Goal: Information Seeking & Learning: Compare options

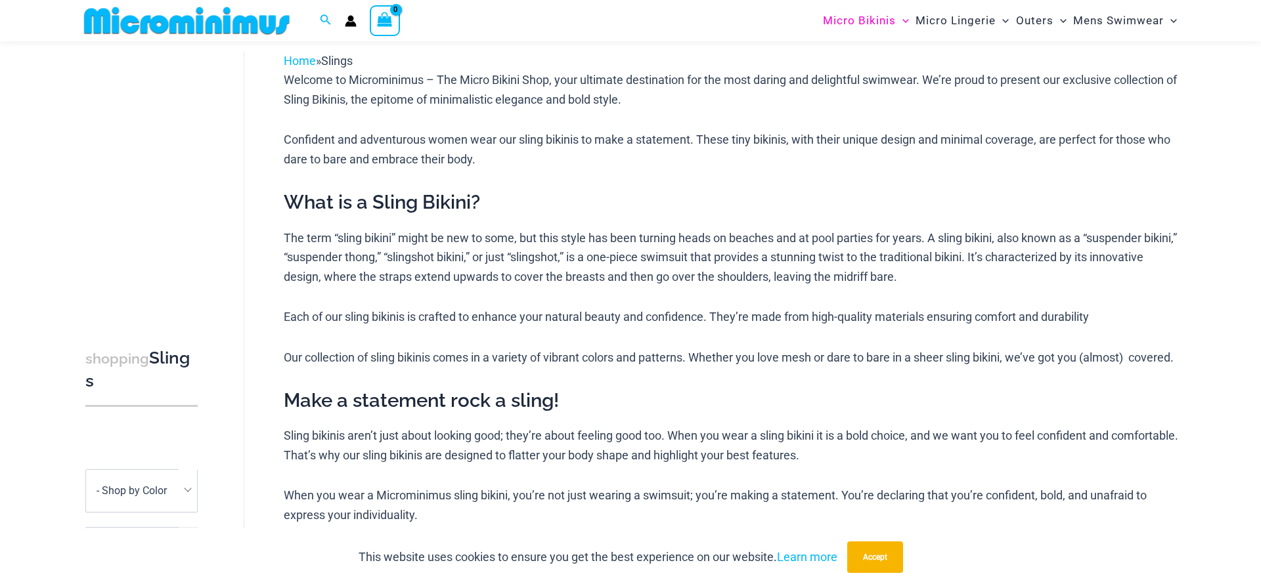
scroll to position [124, 0]
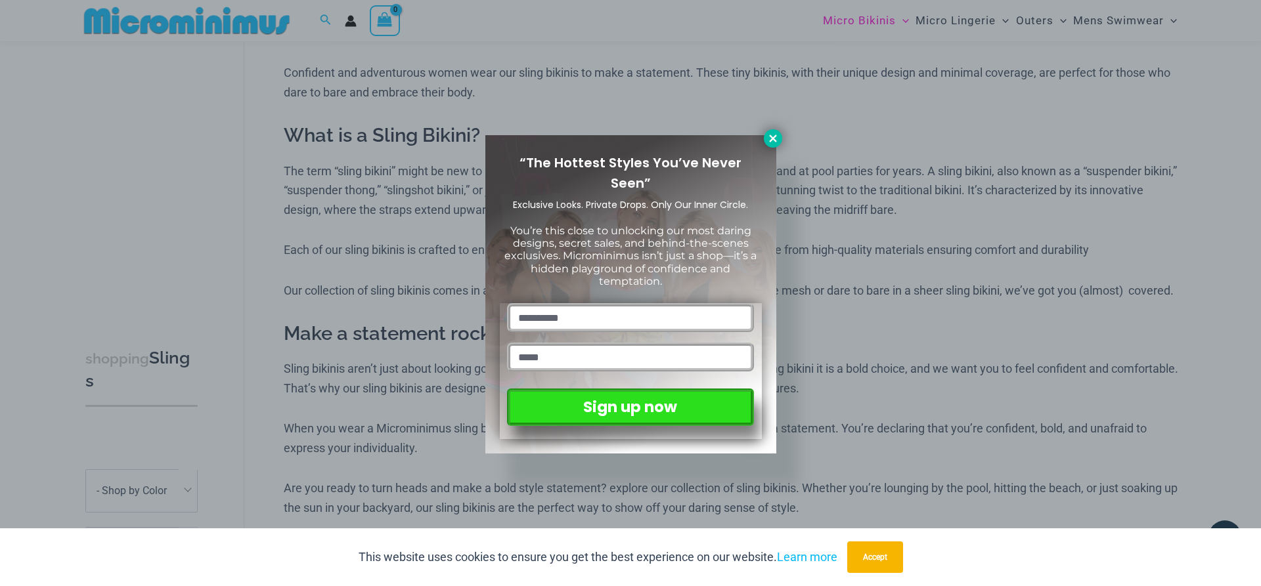
click at [771, 139] on icon at bounding box center [773, 139] width 12 height 12
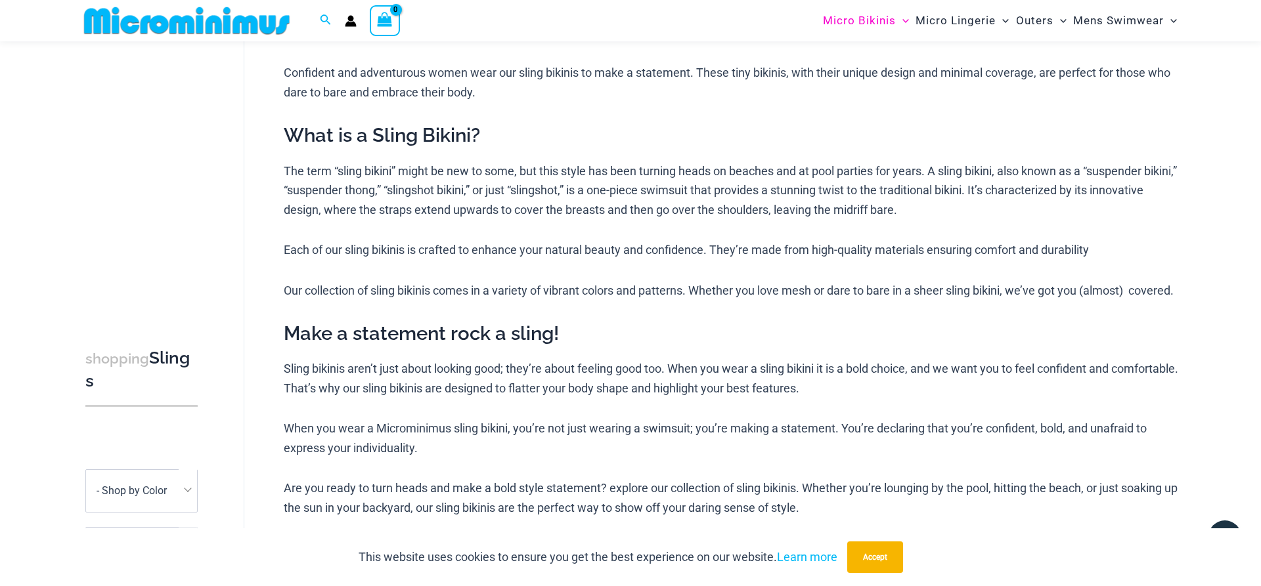
scroll to position [0, 0]
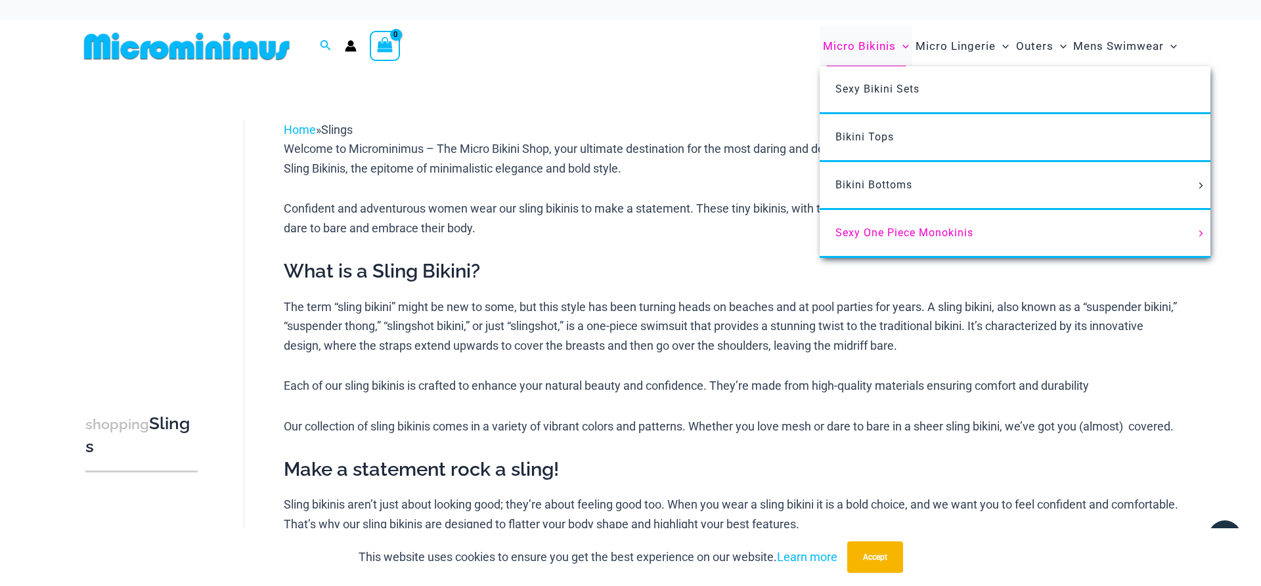
click at [868, 41] on span "Micro Bikinis" at bounding box center [859, 46] width 73 height 33
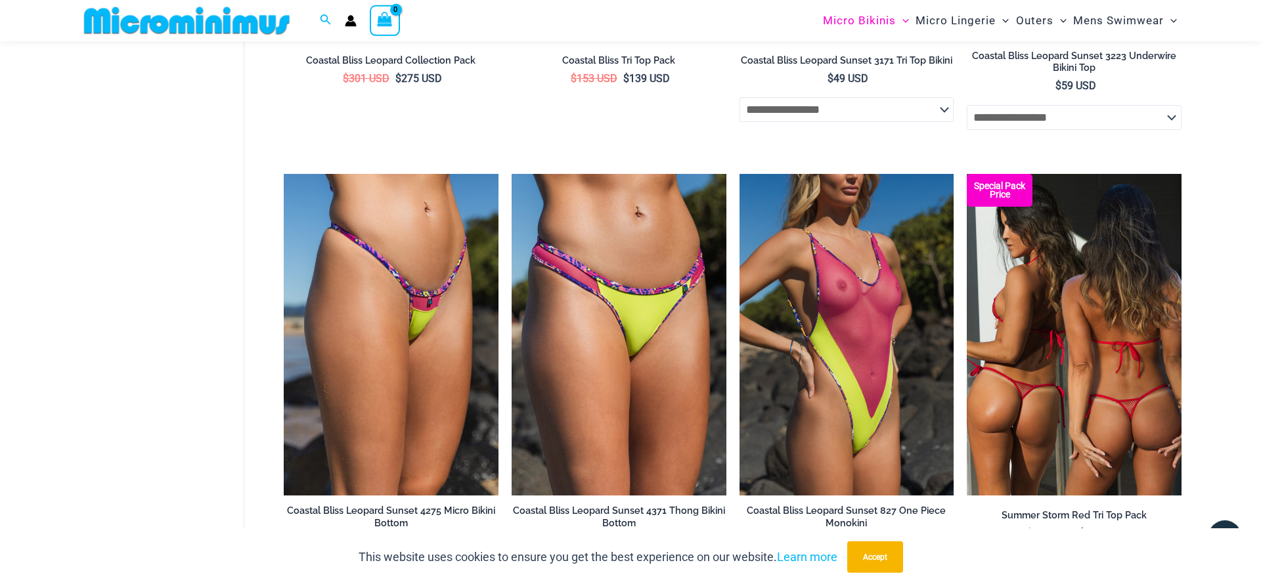
scroll to position [3473, 0]
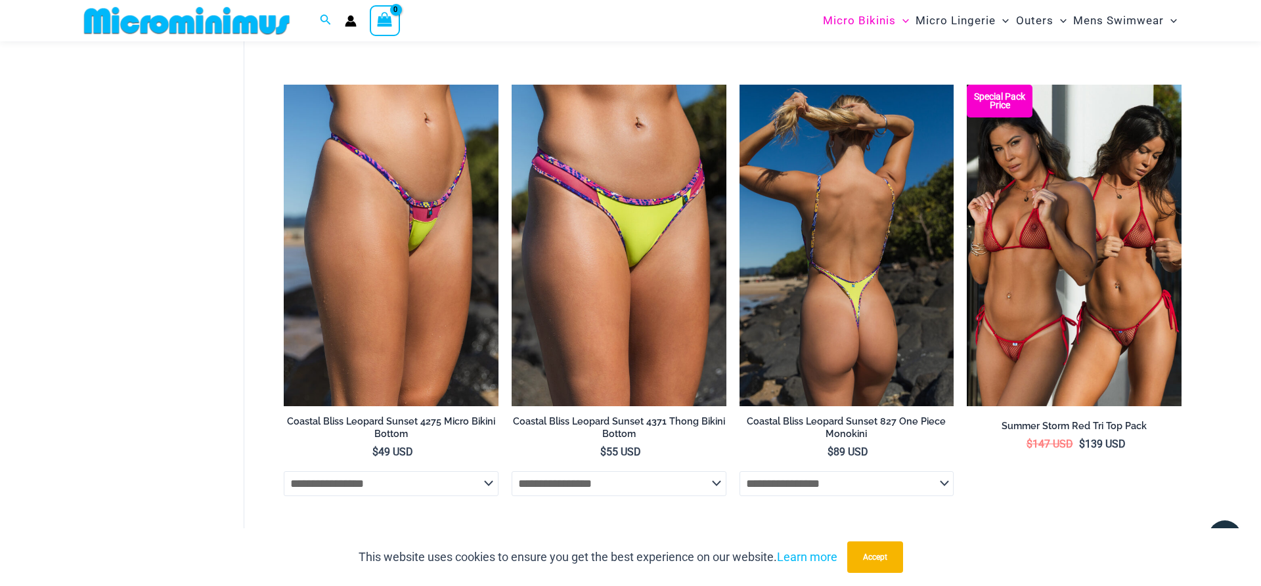
click at [845, 270] on img at bounding box center [846, 246] width 215 height 322
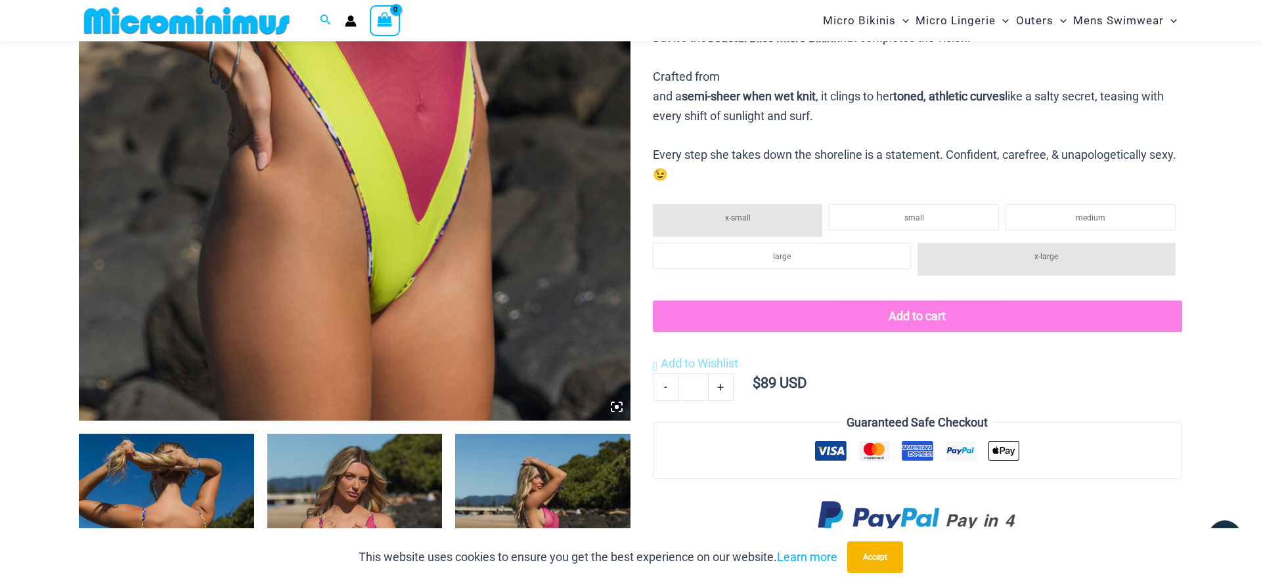
scroll to position [660, 0]
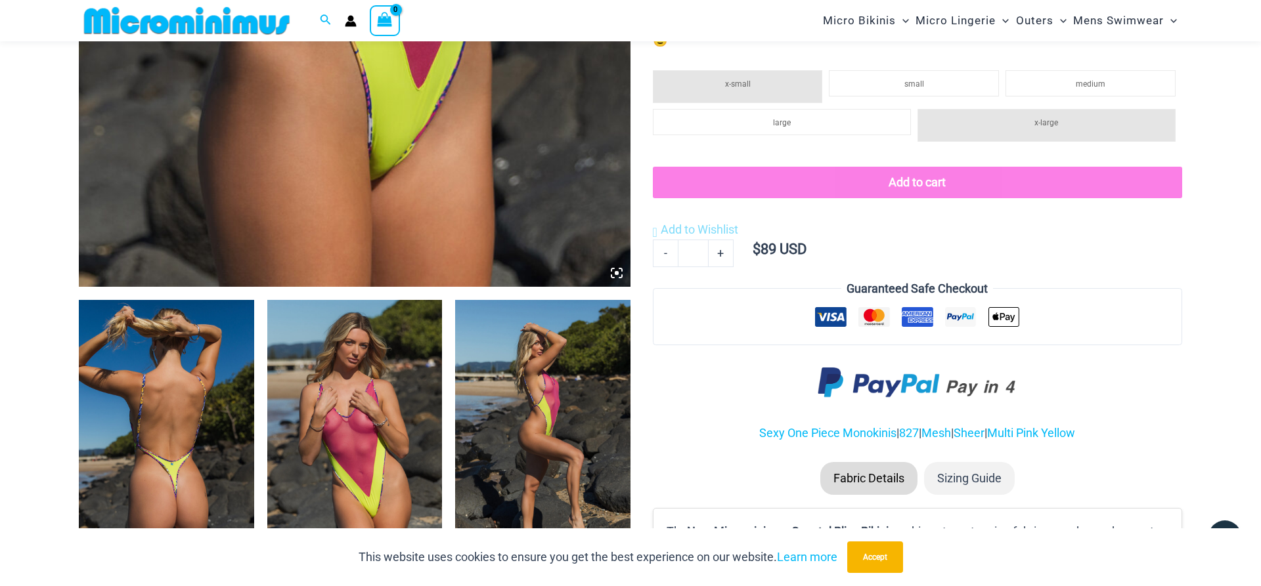
click at [542, 445] on img at bounding box center [542, 431] width 175 height 263
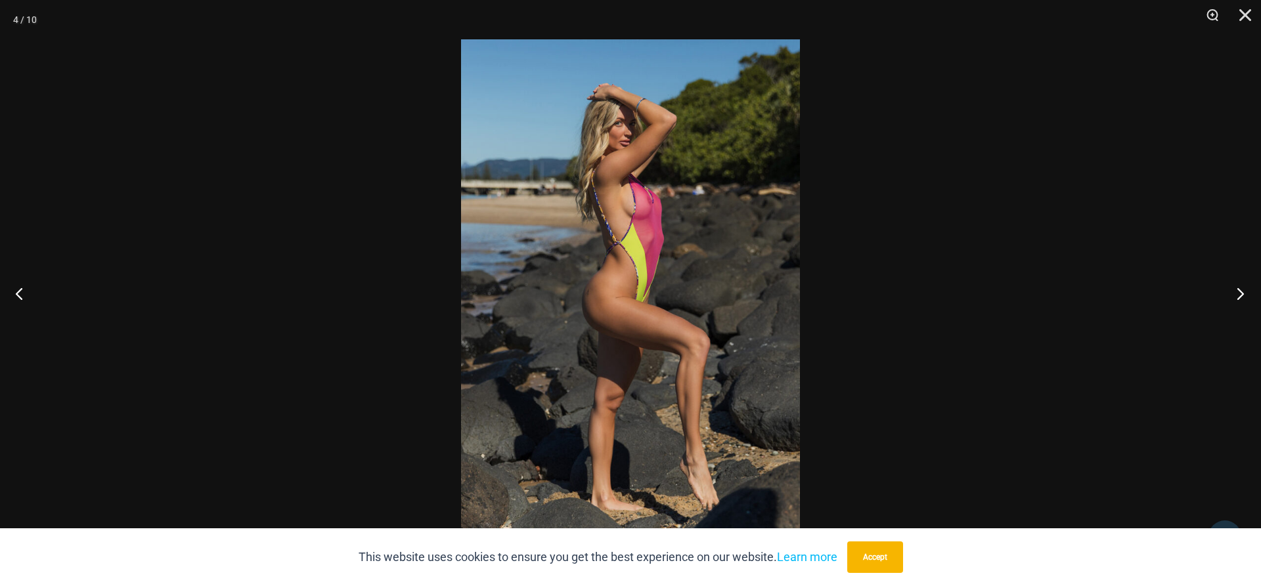
click at [1240, 292] on button "Next" at bounding box center [1235, 294] width 49 height 66
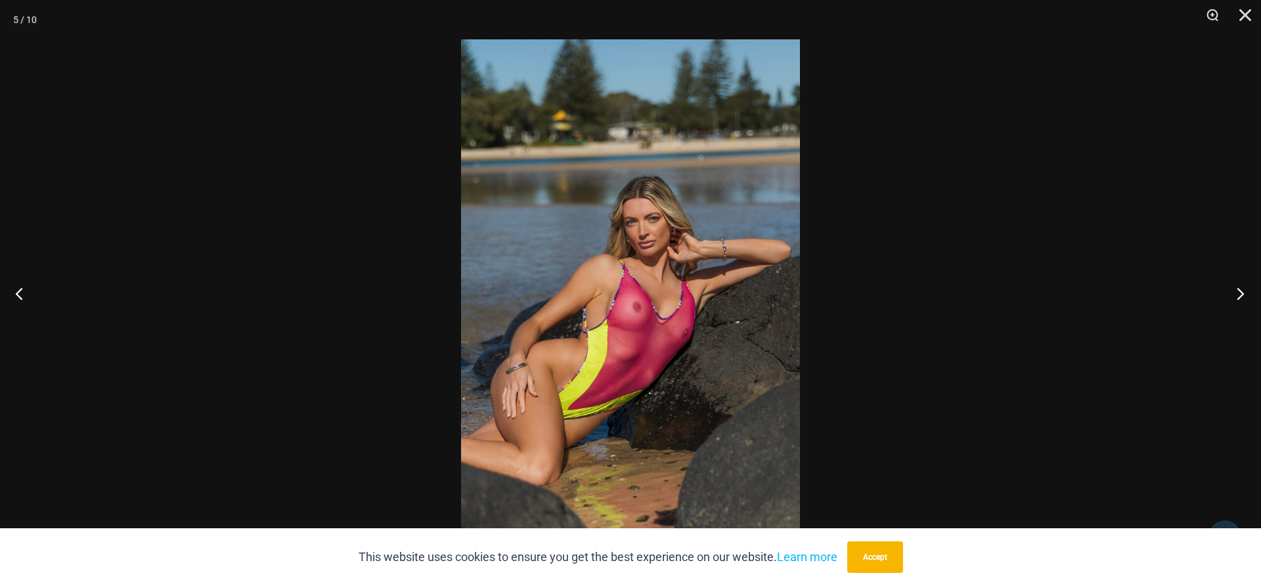
click at [1240, 292] on button "Next" at bounding box center [1235, 294] width 49 height 66
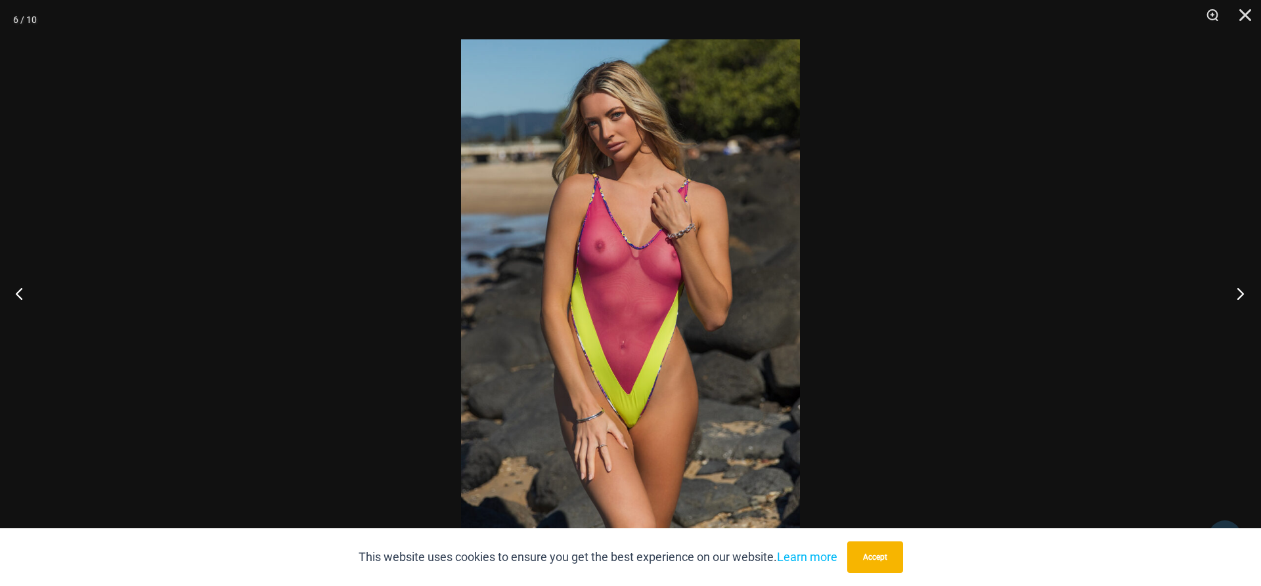
click at [1240, 292] on button "Next" at bounding box center [1235, 294] width 49 height 66
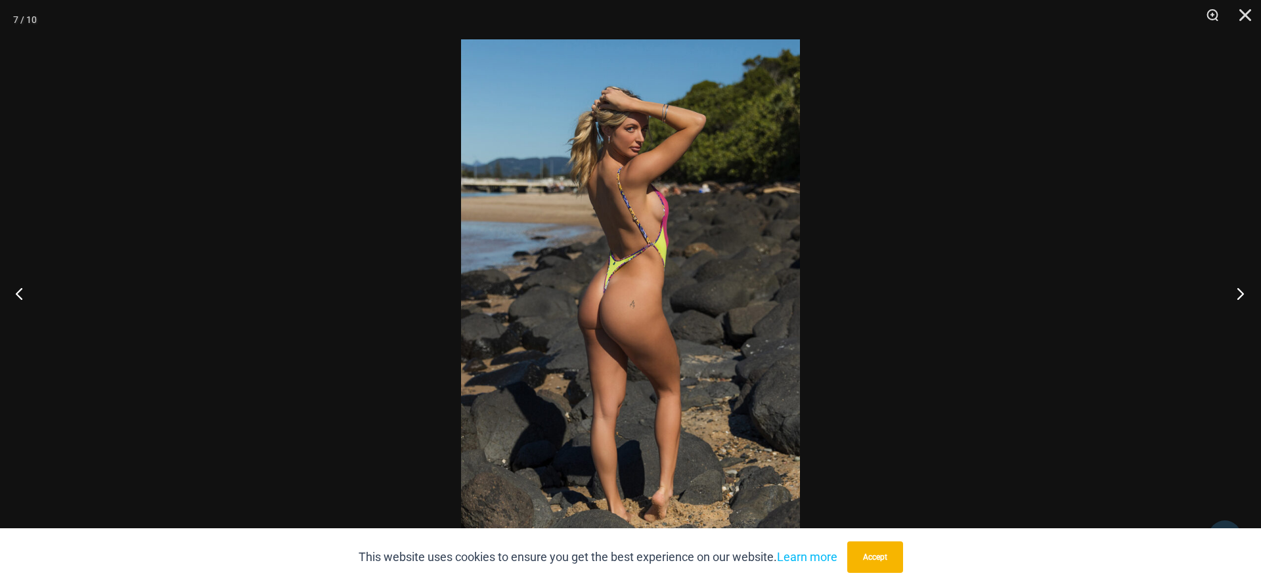
click at [1240, 292] on button "Next" at bounding box center [1235, 294] width 49 height 66
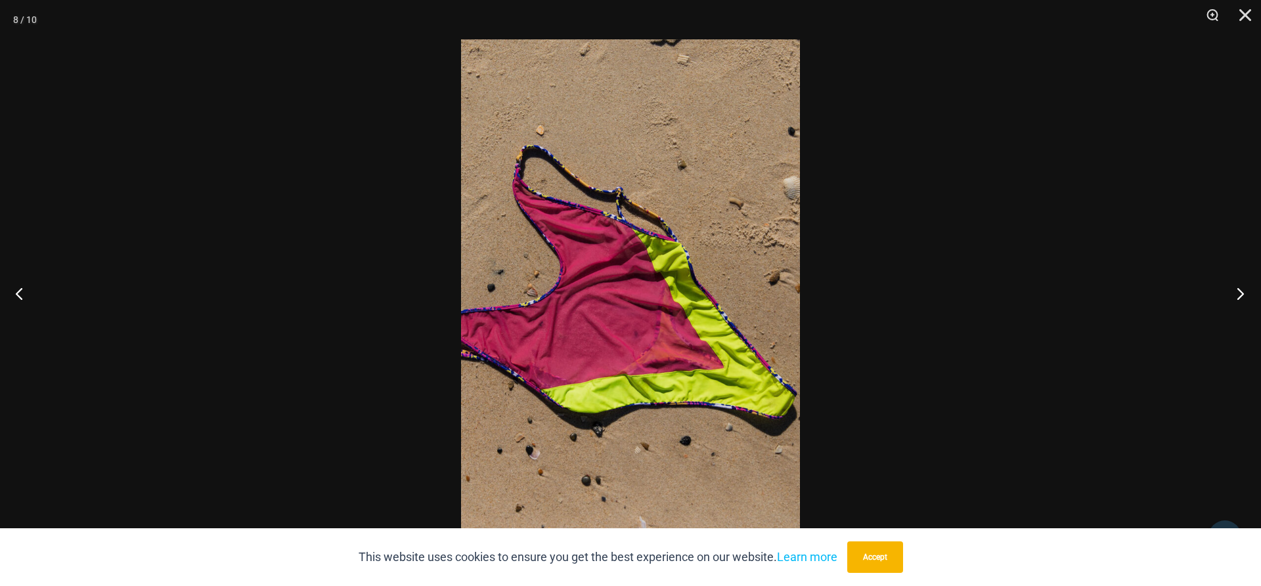
click at [1240, 292] on button "Next" at bounding box center [1235, 294] width 49 height 66
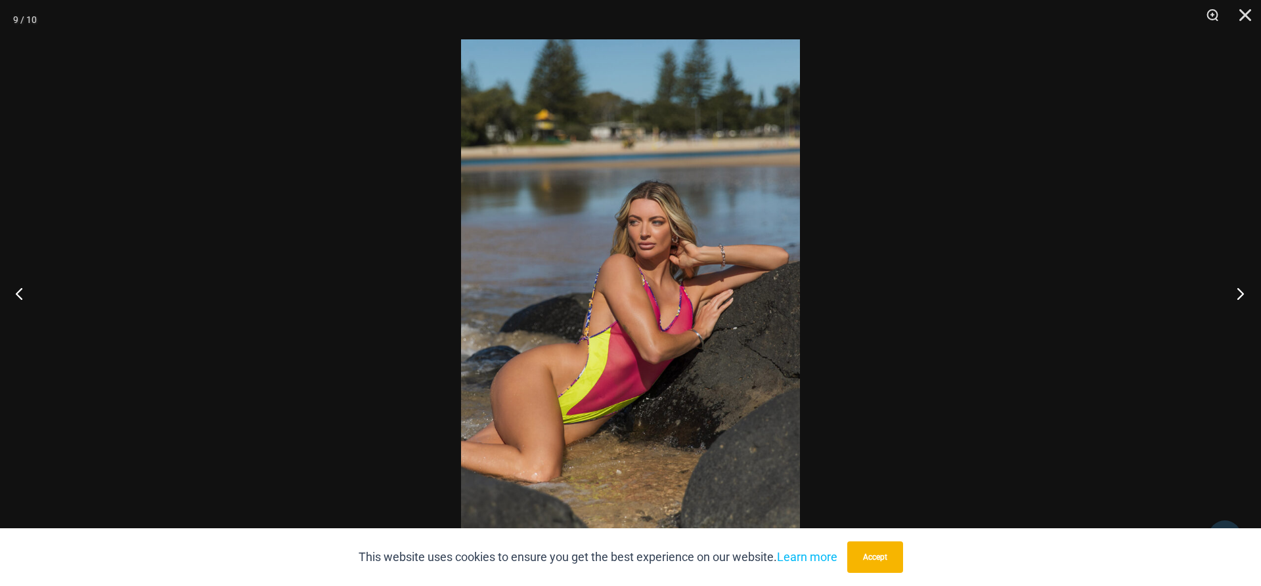
click at [1240, 292] on button "Next" at bounding box center [1235, 294] width 49 height 66
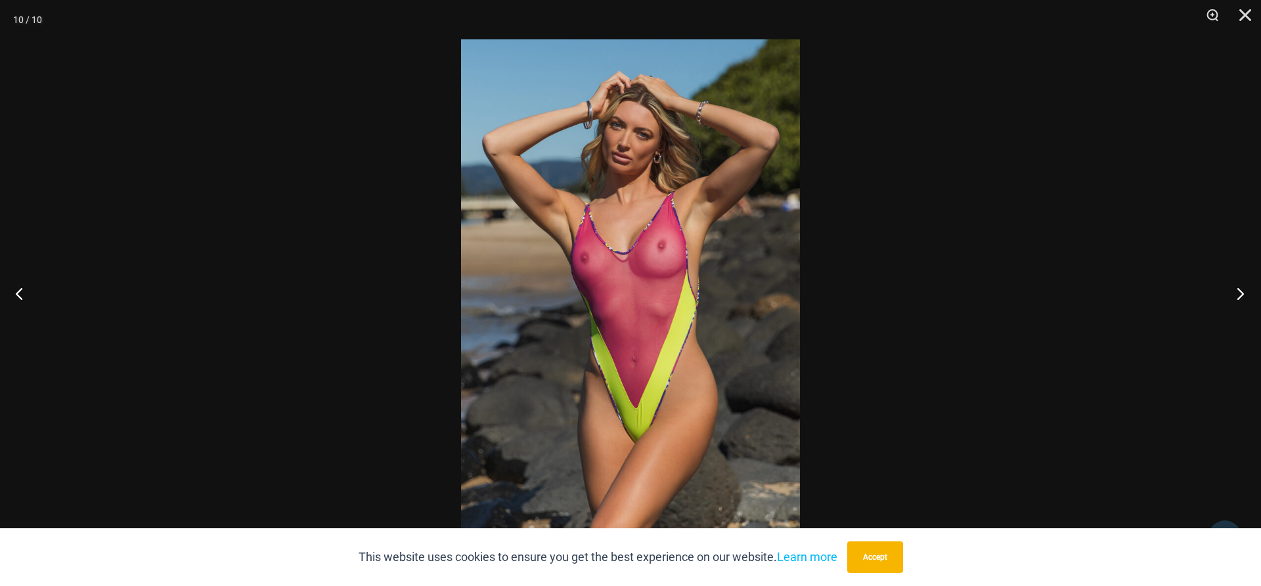
click at [1240, 292] on button "Next" at bounding box center [1235, 294] width 49 height 66
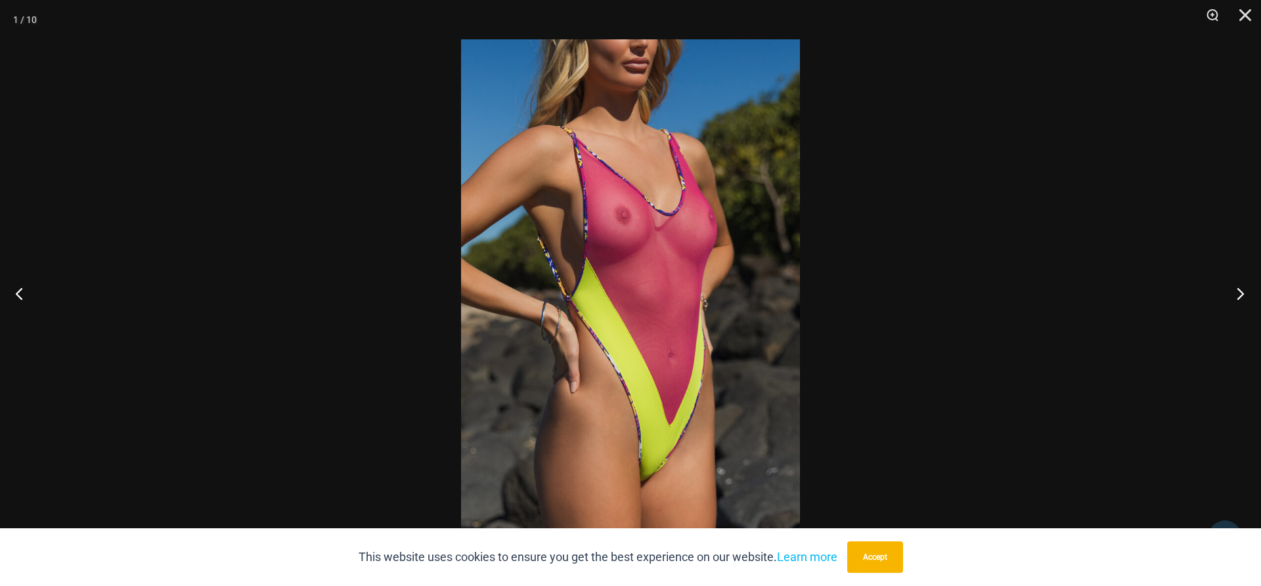
click at [1240, 292] on button "Next" at bounding box center [1235, 294] width 49 height 66
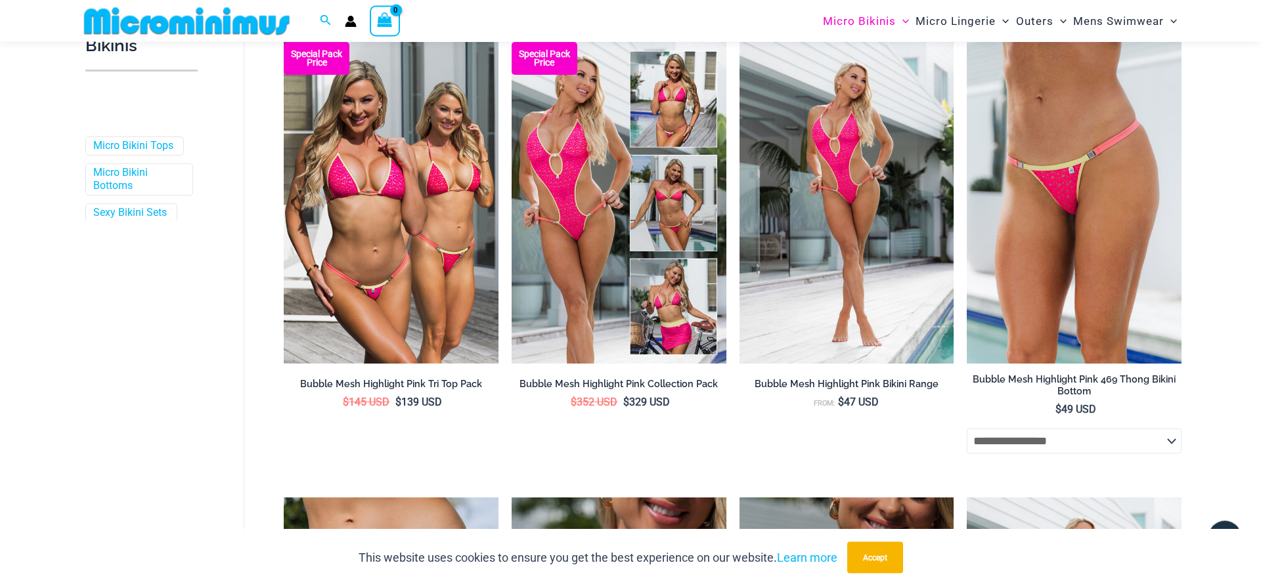
scroll to position [390, 0]
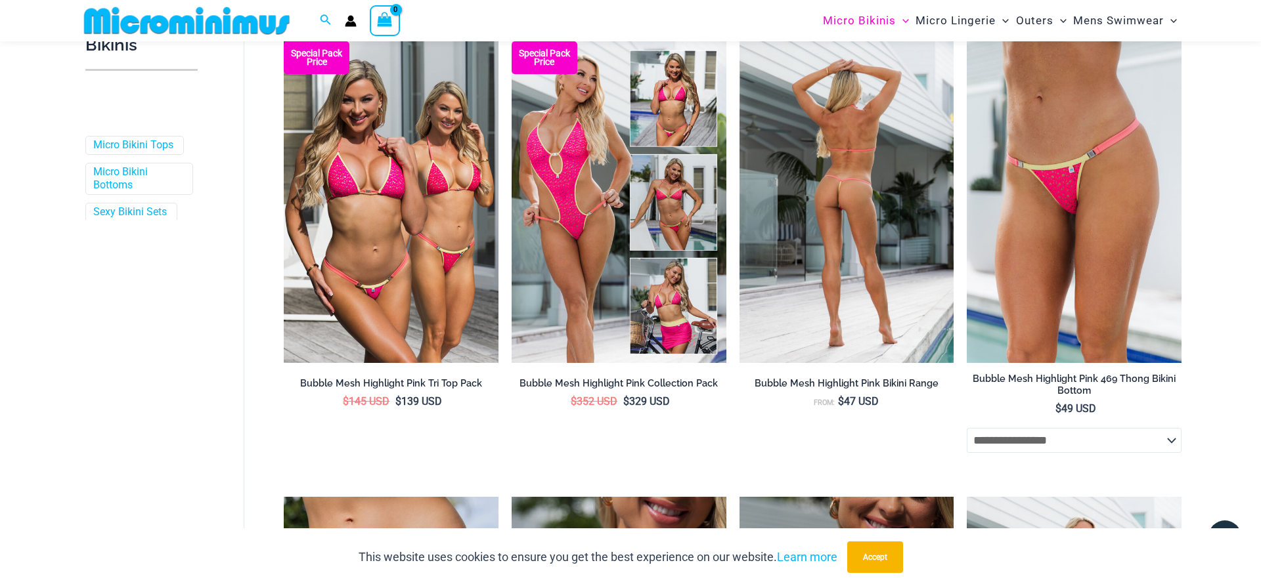
click at [838, 234] on img at bounding box center [846, 202] width 215 height 322
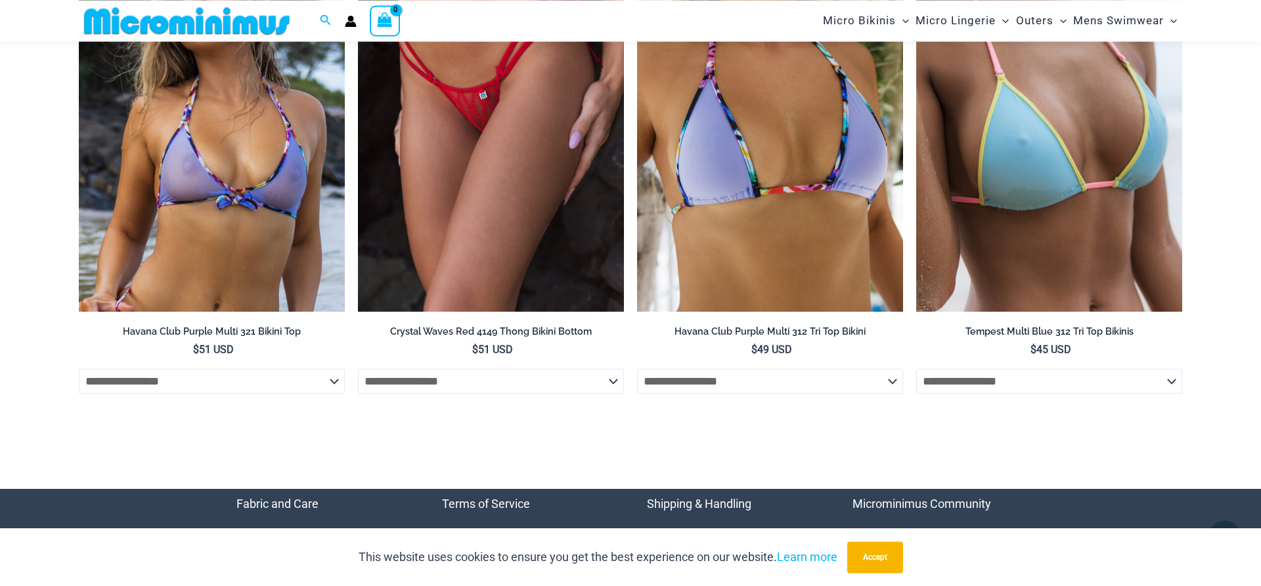
scroll to position [5324, 0]
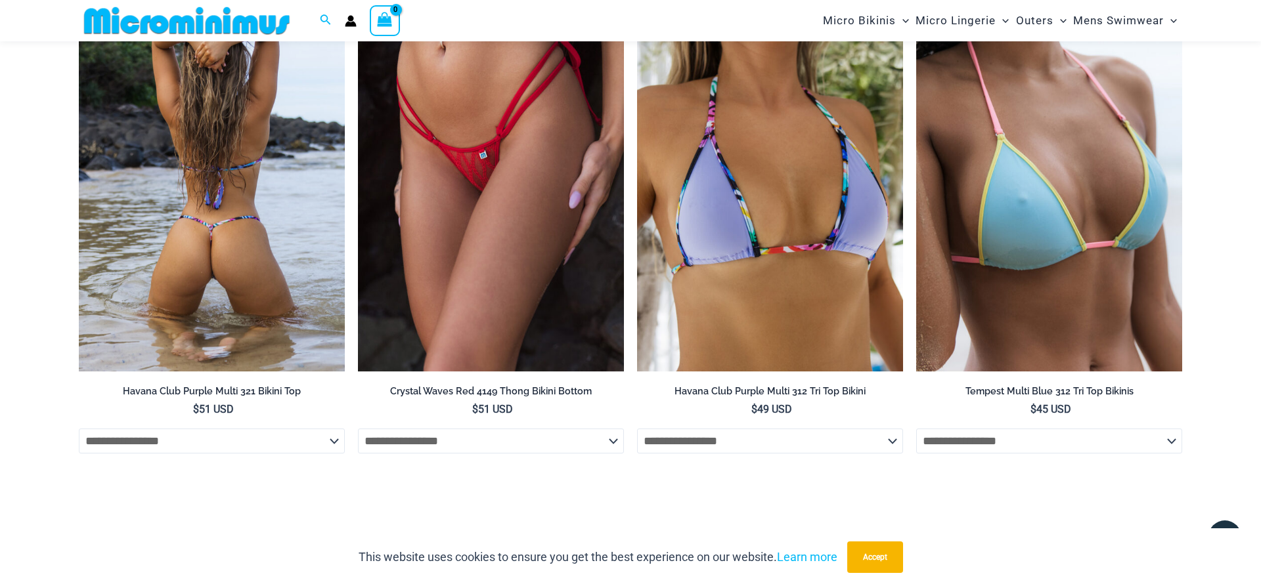
click at [231, 245] on img at bounding box center [212, 171] width 266 height 399
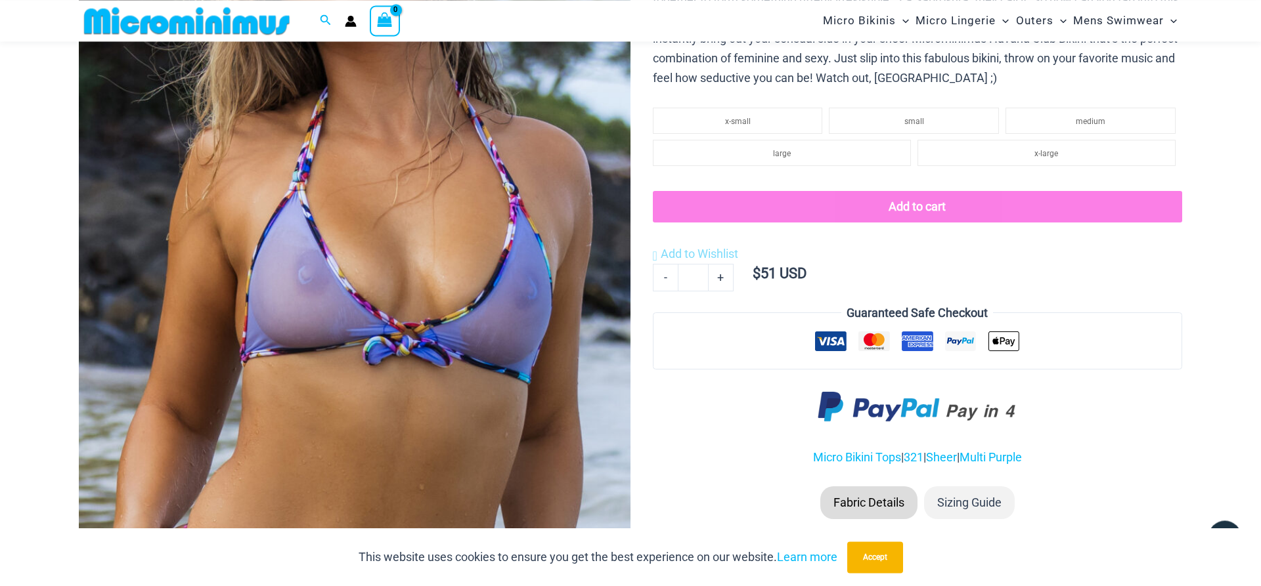
scroll to position [328, 0]
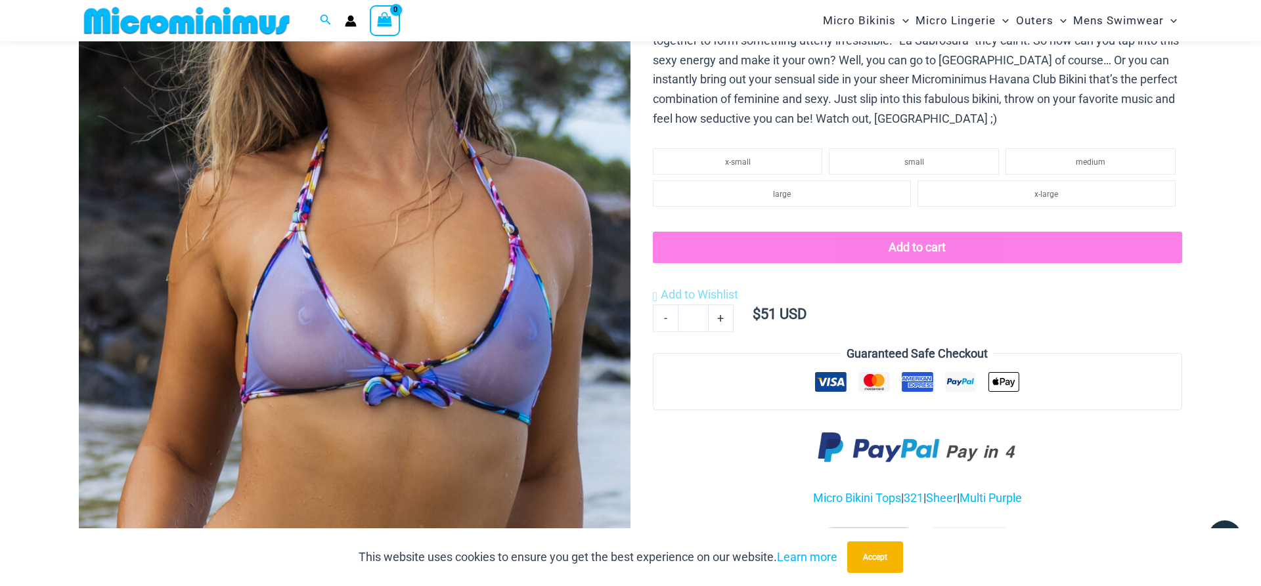
click at [590, 364] on img at bounding box center [355, 204] width 552 height 827
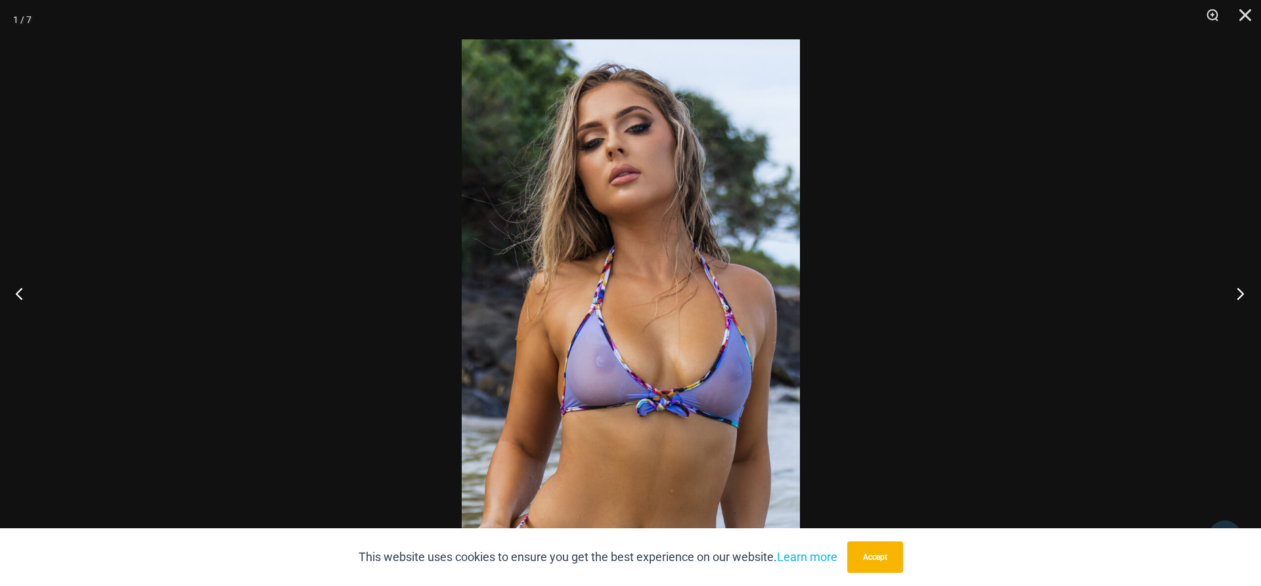
click at [1242, 292] on button "Next" at bounding box center [1235, 294] width 49 height 66
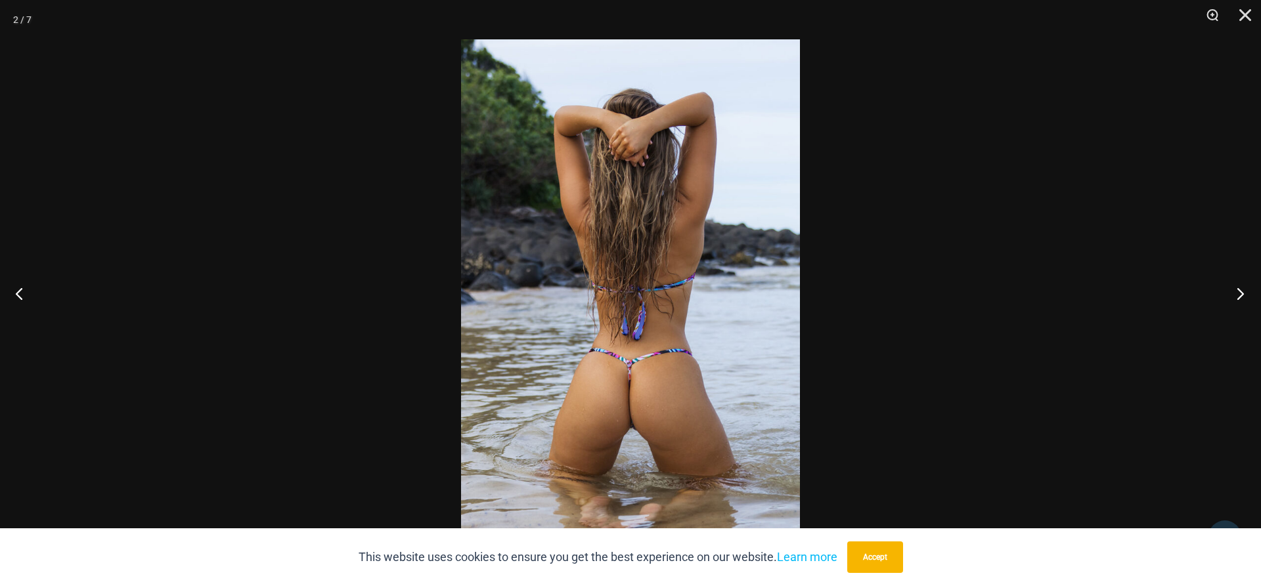
click at [1242, 292] on button "Next" at bounding box center [1235, 294] width 49 height 66
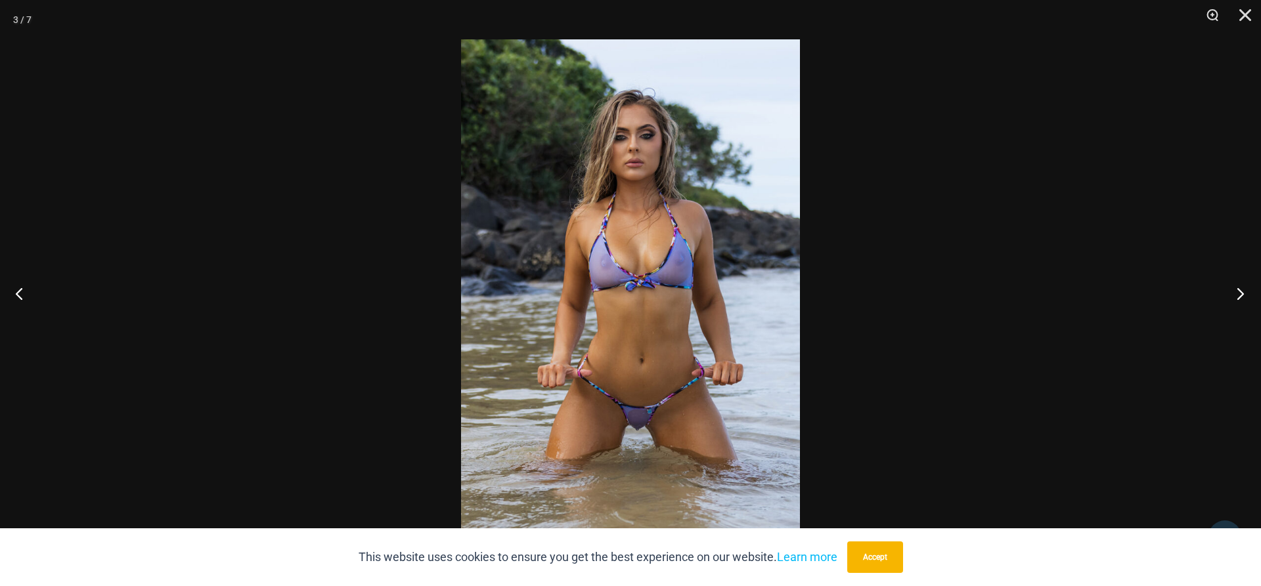
click at [1242, 292] on button "Next" at bounding box center [1235, 294] width 49 height 66
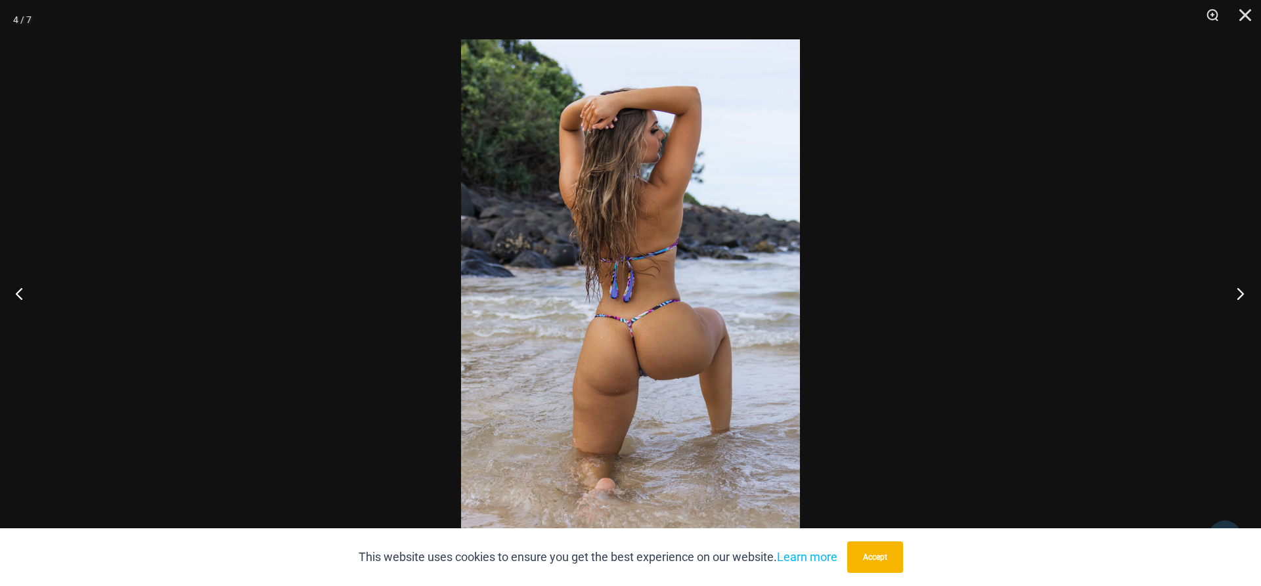
click at [1242, 292] on button "Next" at bounding box center [1235, 294] width 49 height 66
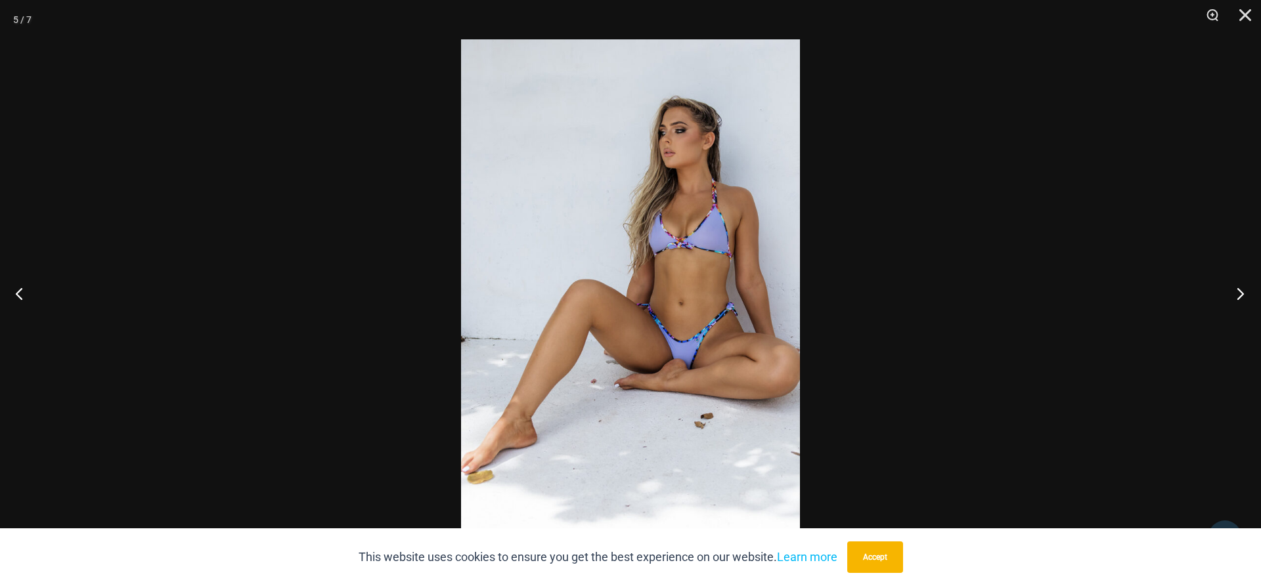
click at [1242, 292] on button "Next" at bounding box center [1235, 294] width 49 height 66
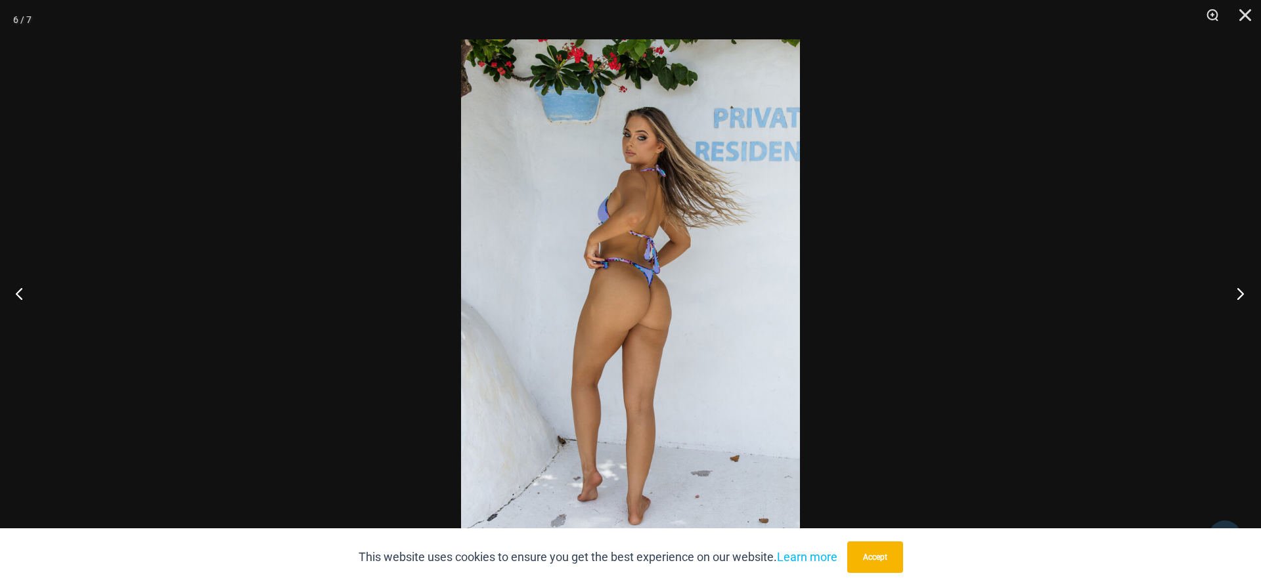
click at [1242, 292] on button "Next" at bounding box center [1235, 294] width 49 height 66
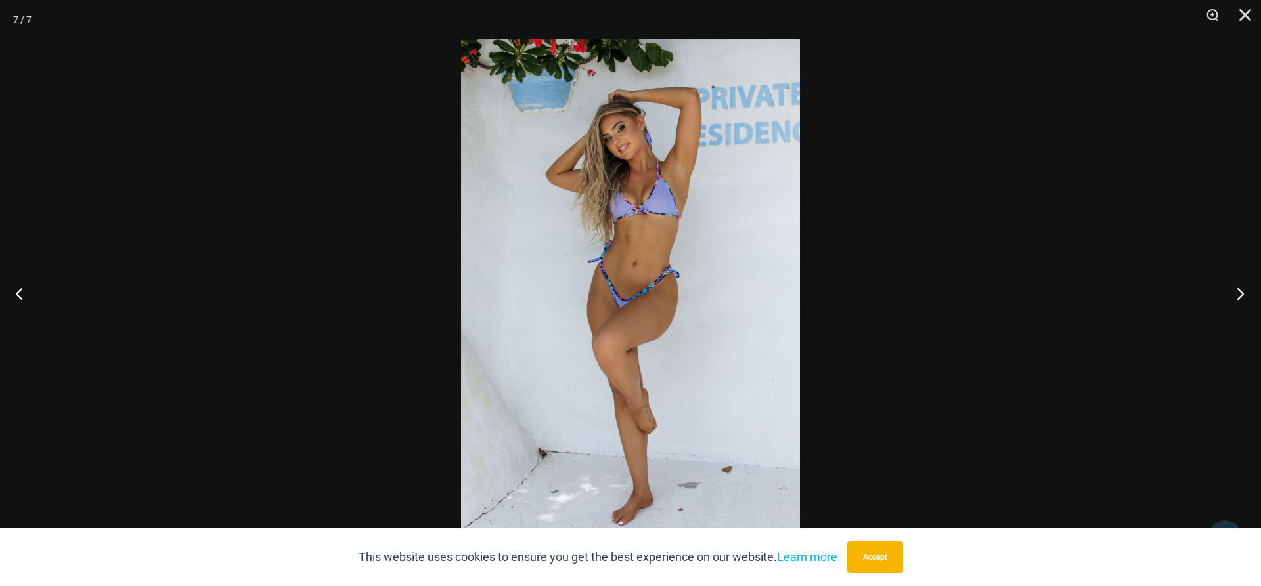
click at [1242, 292] on button "Next" at bounding box center [1235, 294] width 49 height 66
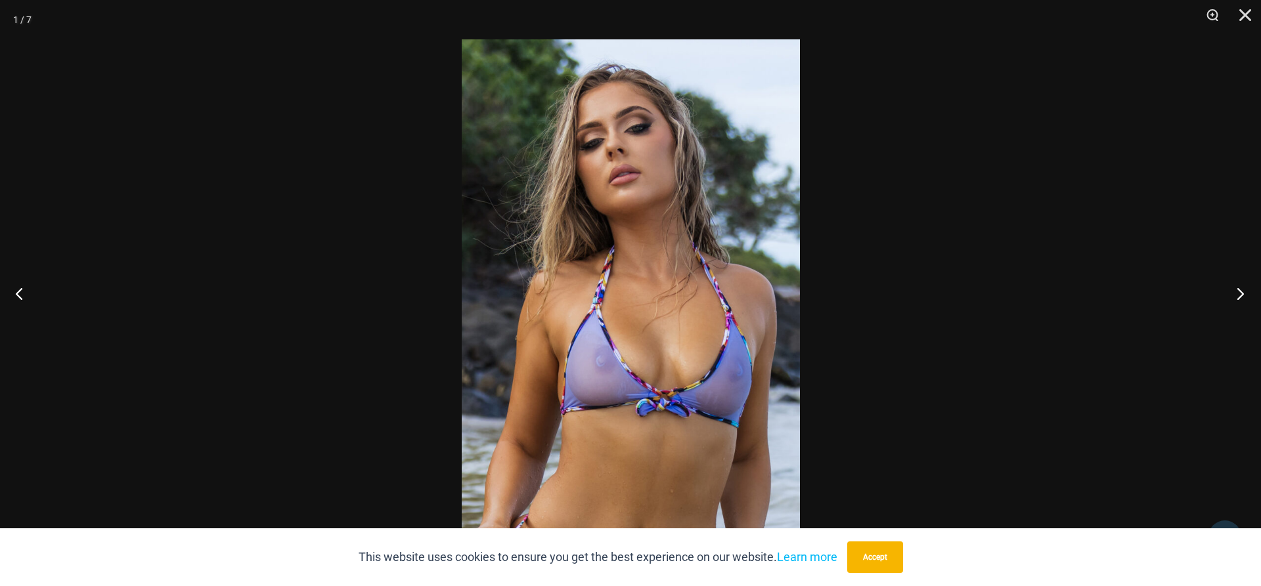
click at [1242, 292] on button "Next" at bounding box center [1235, 294] width 49 height 66
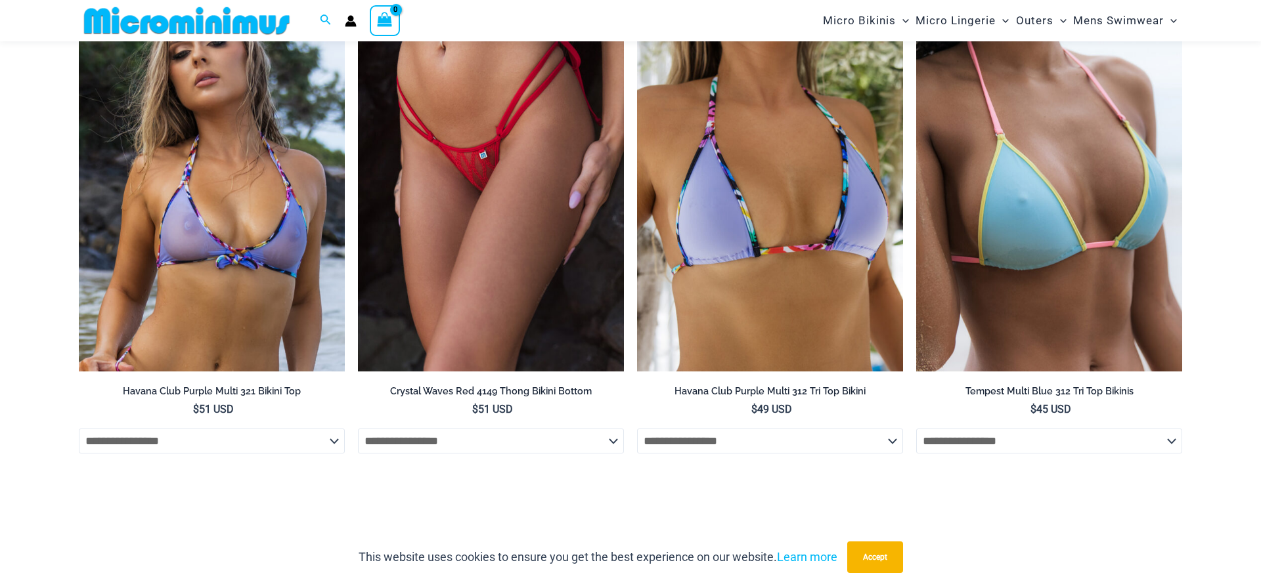
scroll to position [5324, 0]
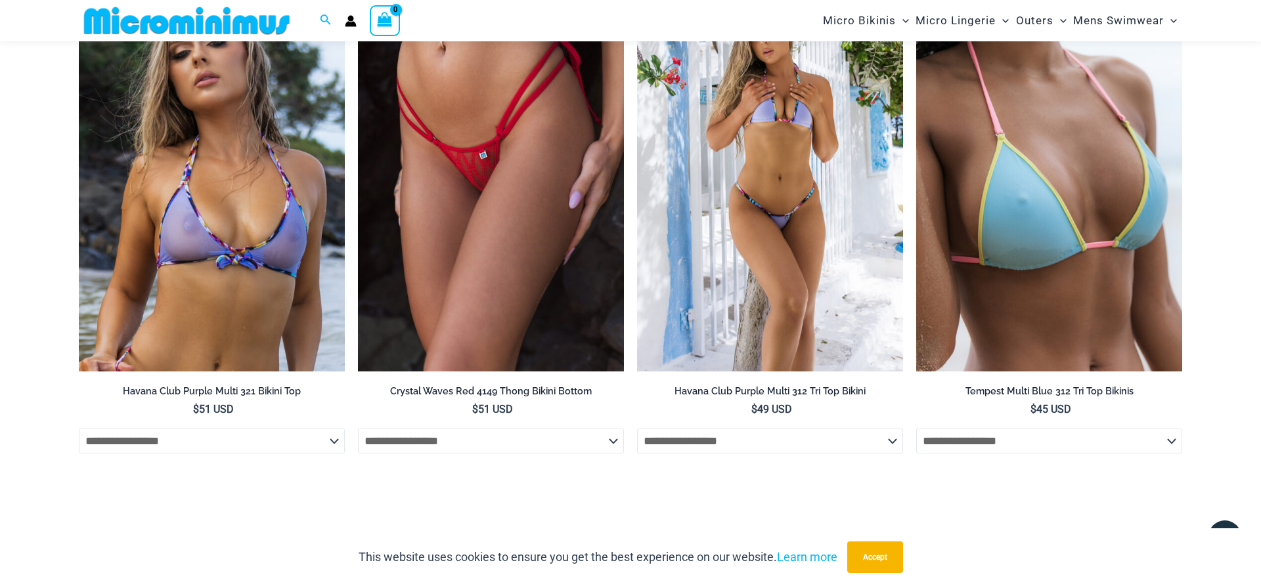
click at [774, 242] on img at bounding box center [770, 171] width 266 height 399
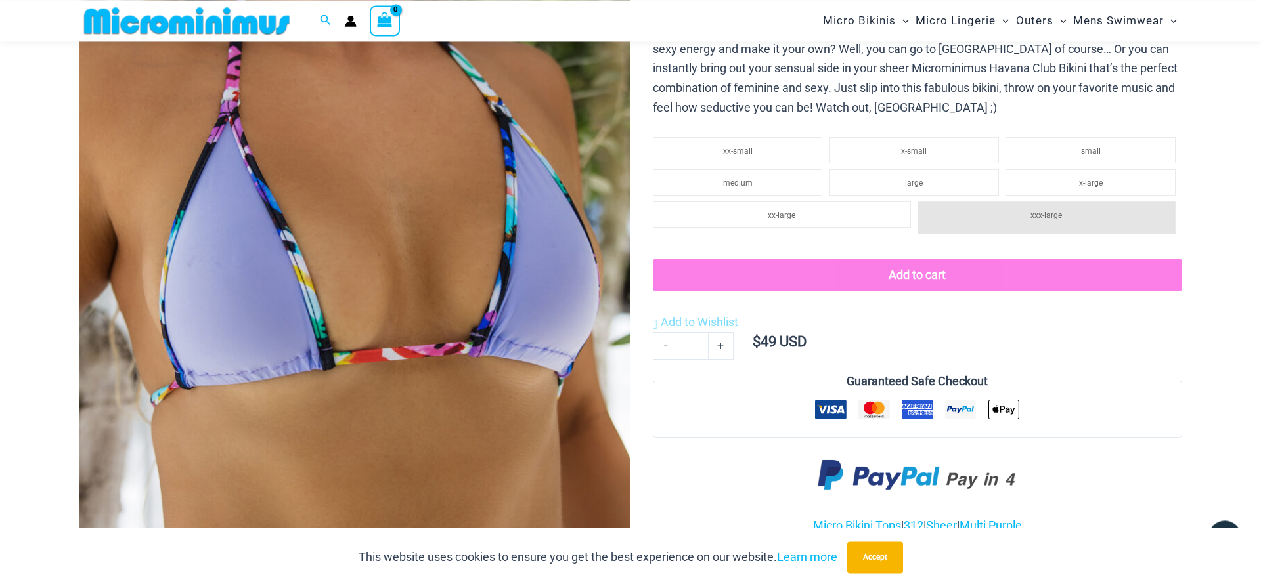
scroll to position [325, 0]
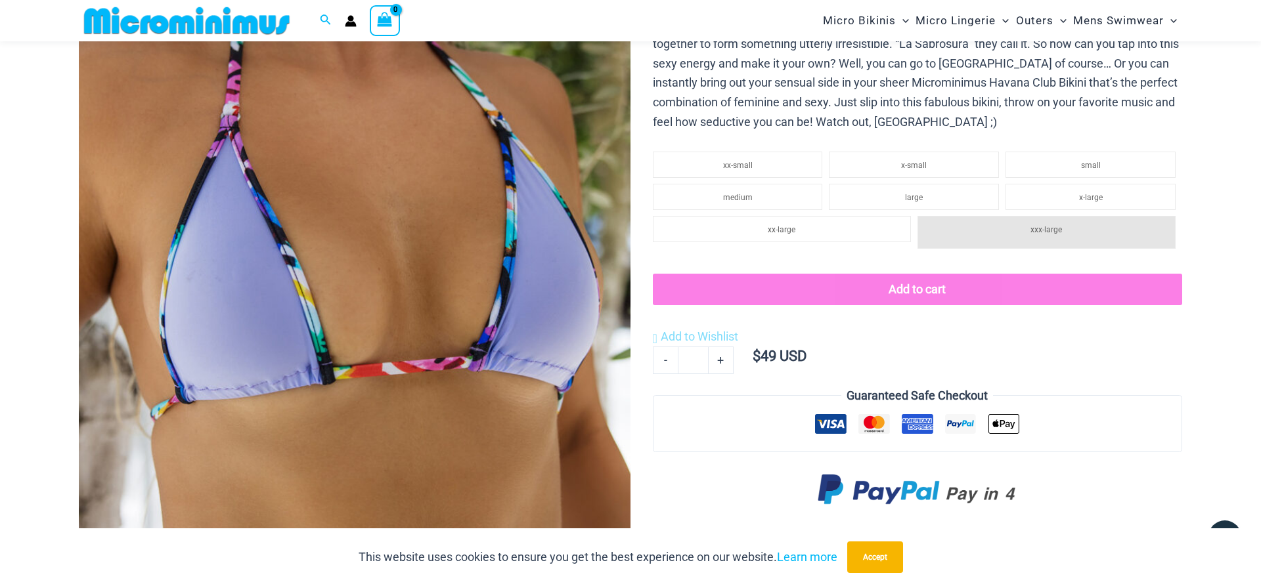
click at [602, 316] on img at bounding box center [355, 207] width 552 height 827
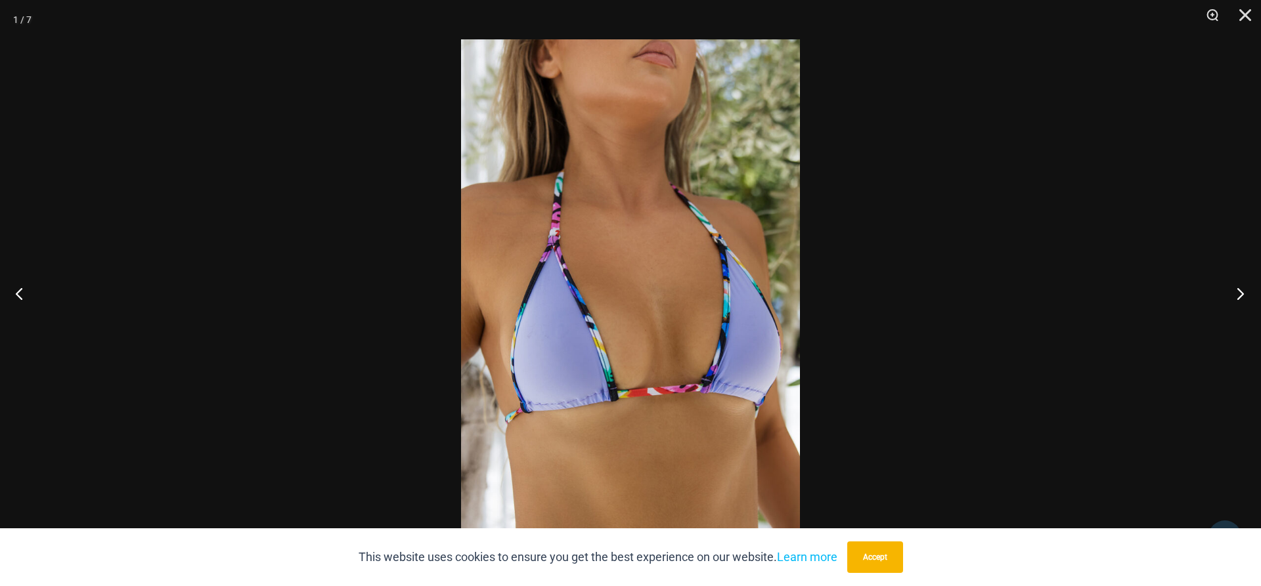
click at [1246, 295] on button "Next" at bounding box center [1235, 294] width 49 height 66
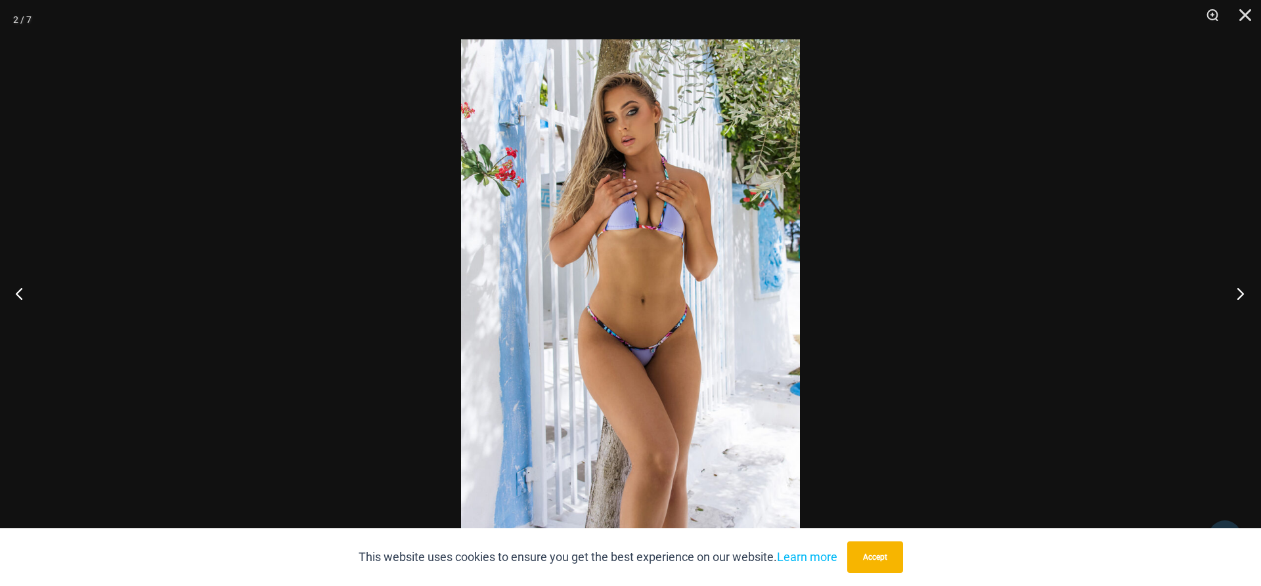
click at [1246, 295] on button "Next" at bounding box center [1235, 294] width 49 height 66
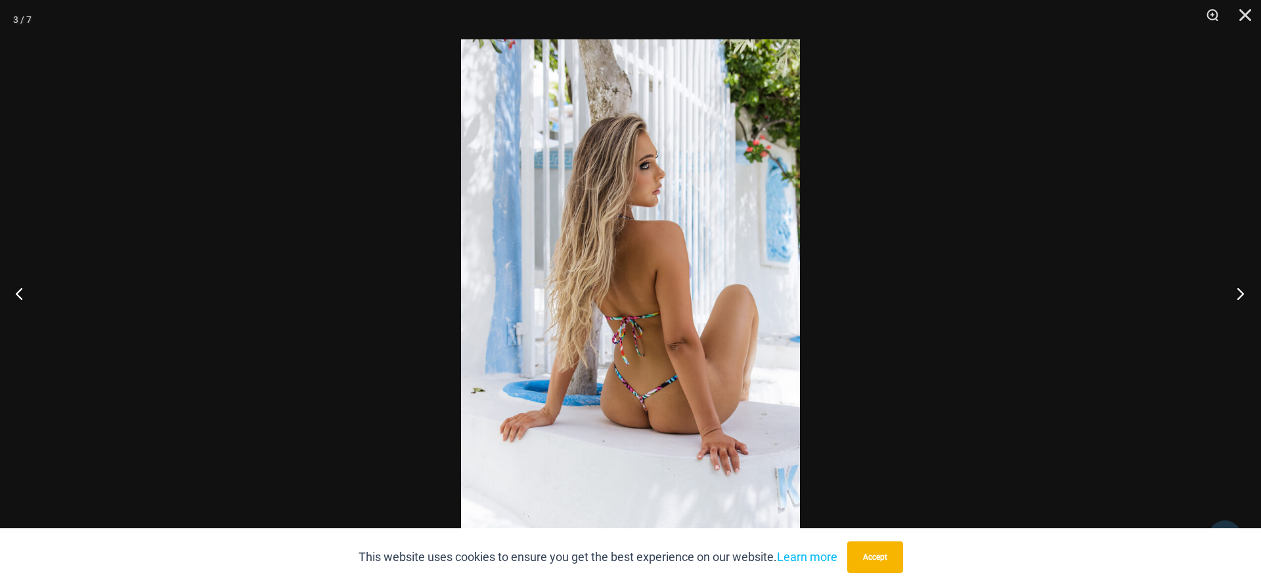
click at [1246, 295] on button "Next" at bounding box center [1235, 294] width 49 height 66
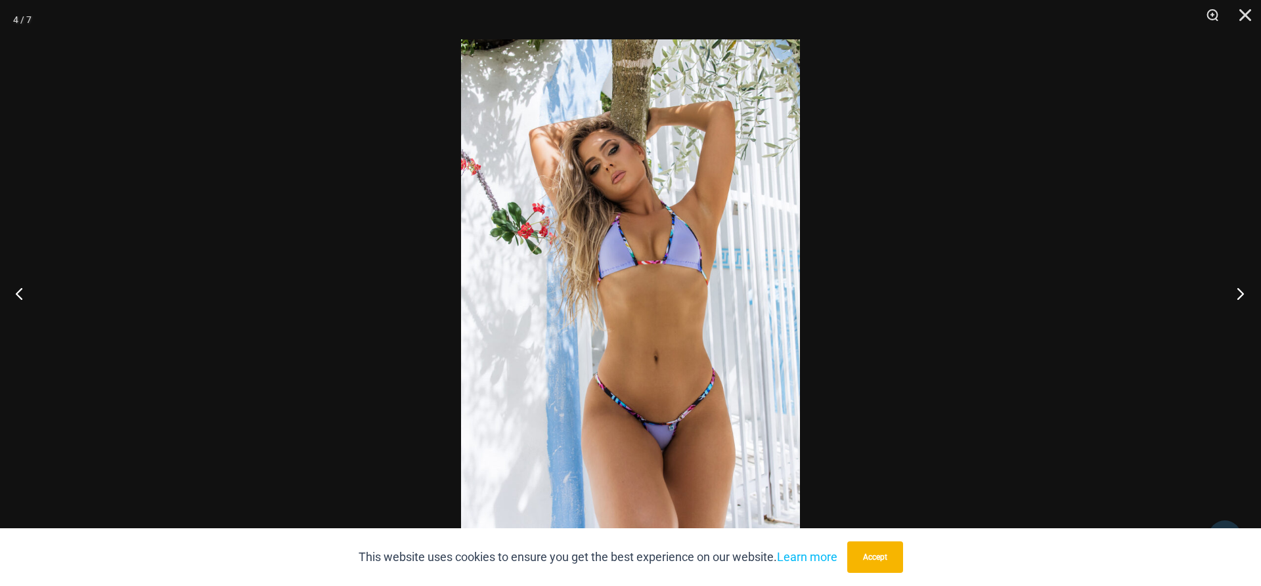
click at [1246, 295] on button "Next" at bounding box center [1235, 294] width 49 height 66
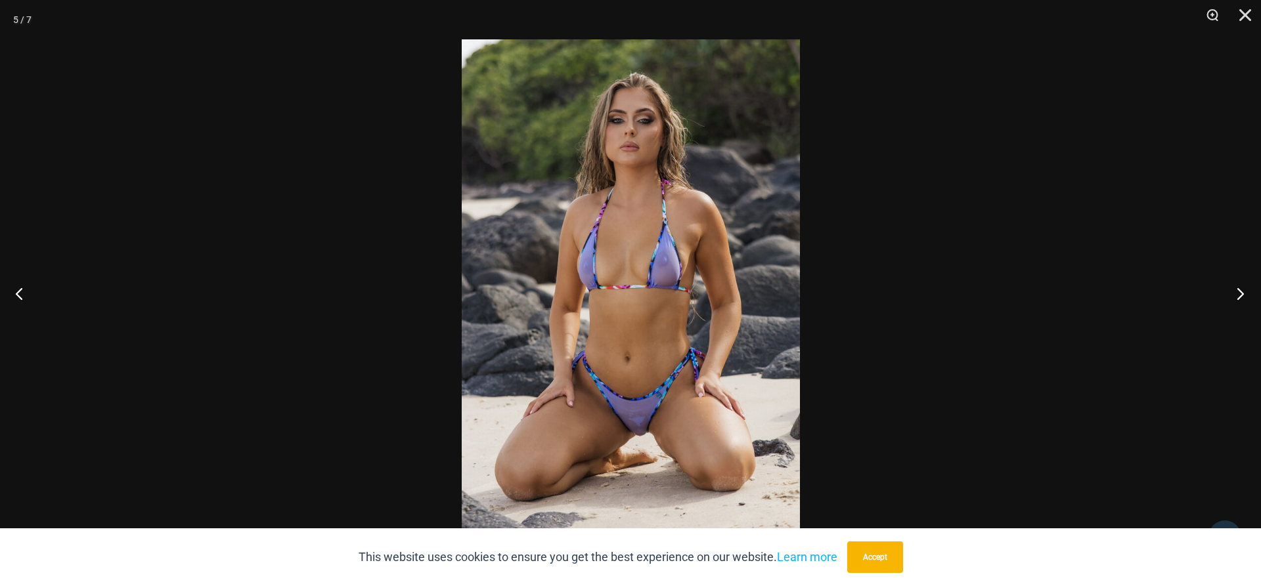
click at [1246, 295] on button "Next" at bounding box center [1235, 294] width 49 height 66
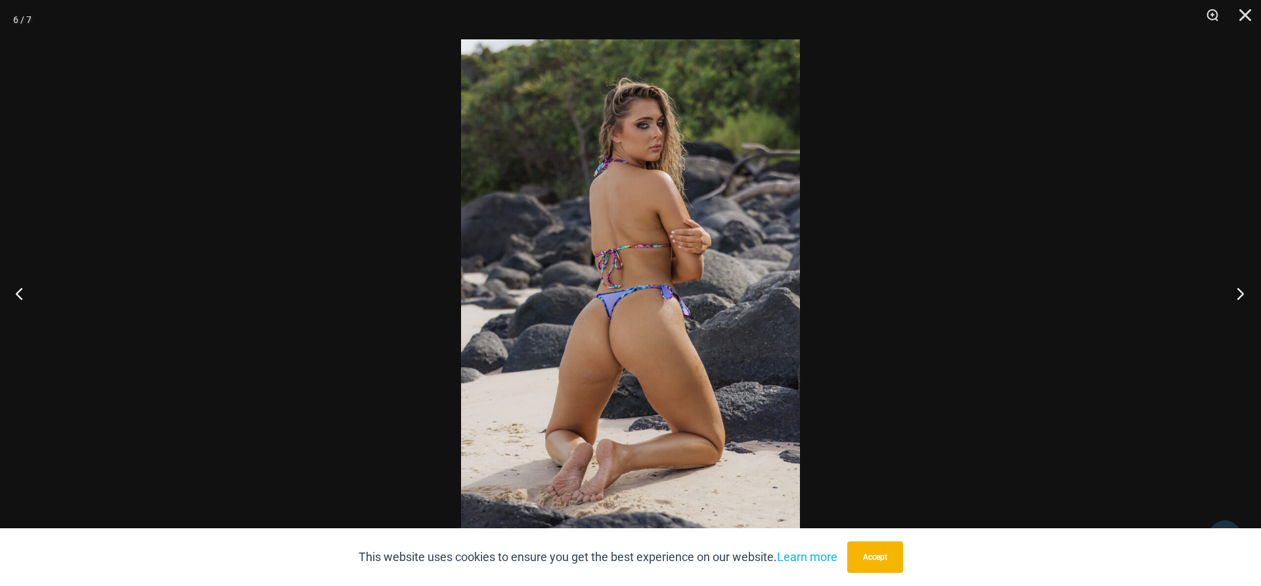
click at [1246, 295] on button "Next" at bounding box center [1235, 294] width 49 height 66
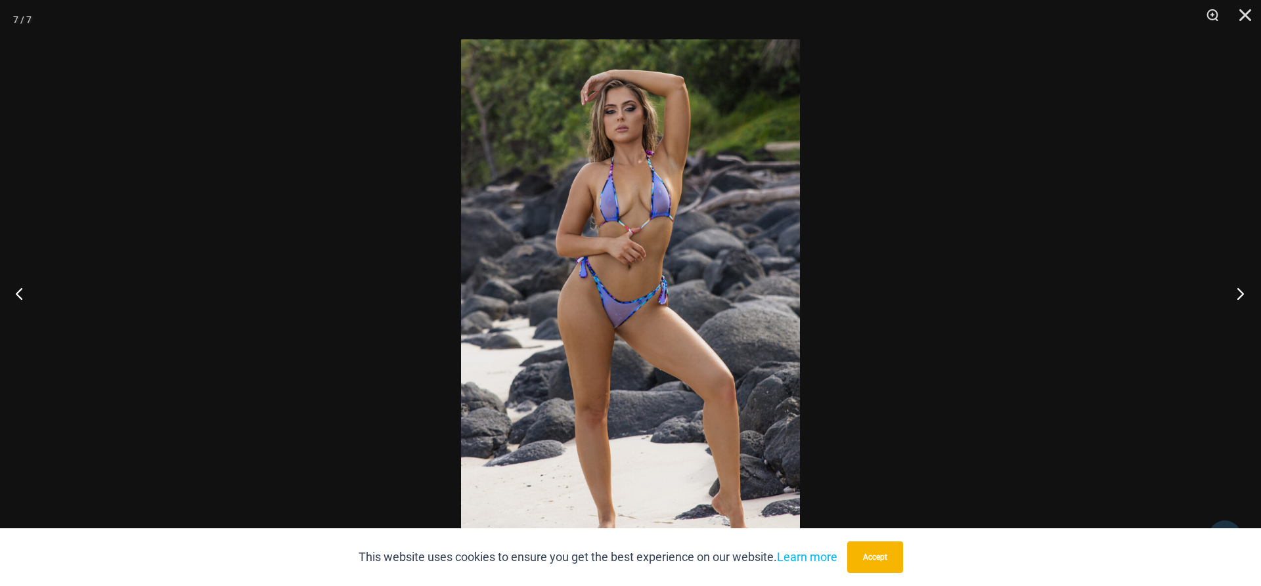
click at [1246, 295] on button "Next" at bounding box center [1235, 294] width 49 height 66
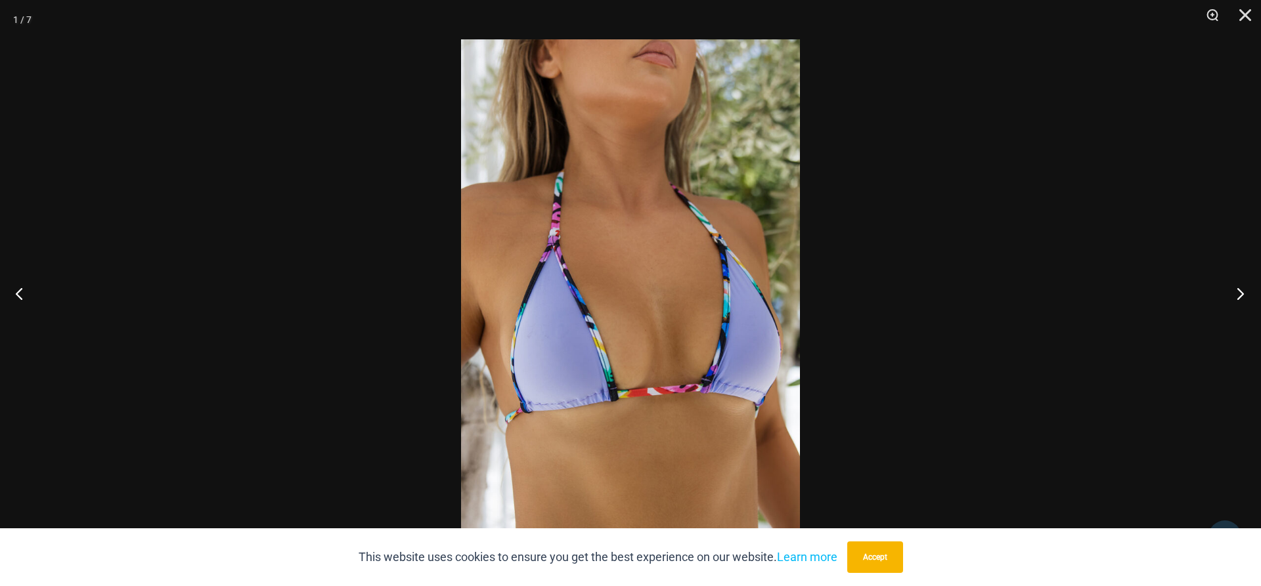
click at [1245, 295] on button "Next" at bounding box center [1235, 294] width 49 height 66
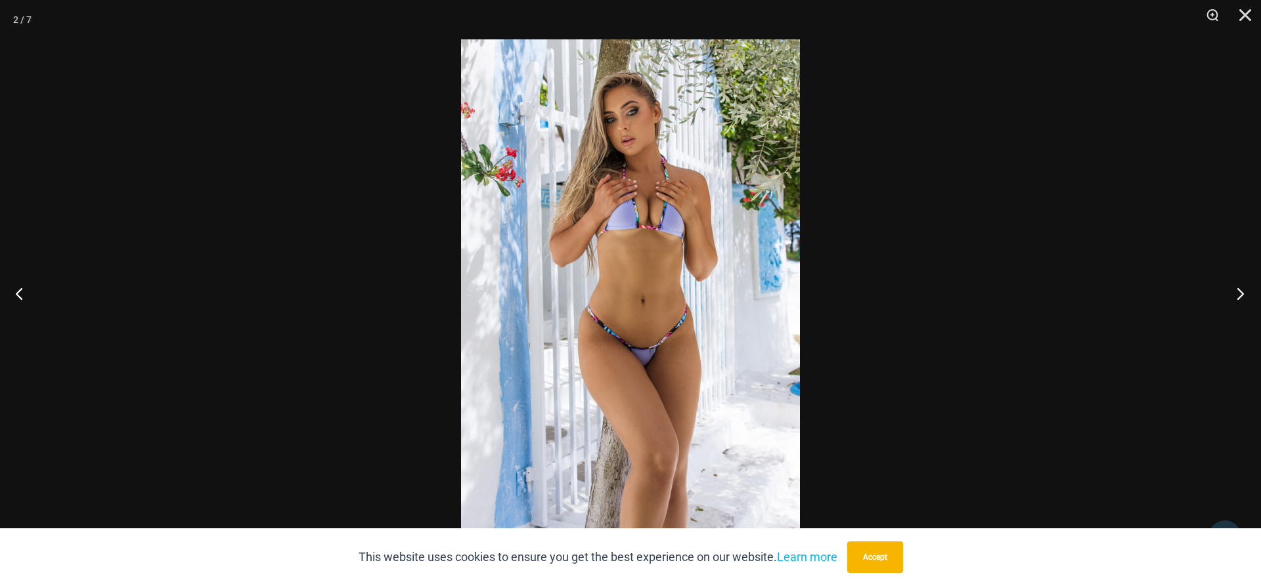
click at [1245, 295] on button "Next" at bounding box center [1235, 294] width 49 height 66
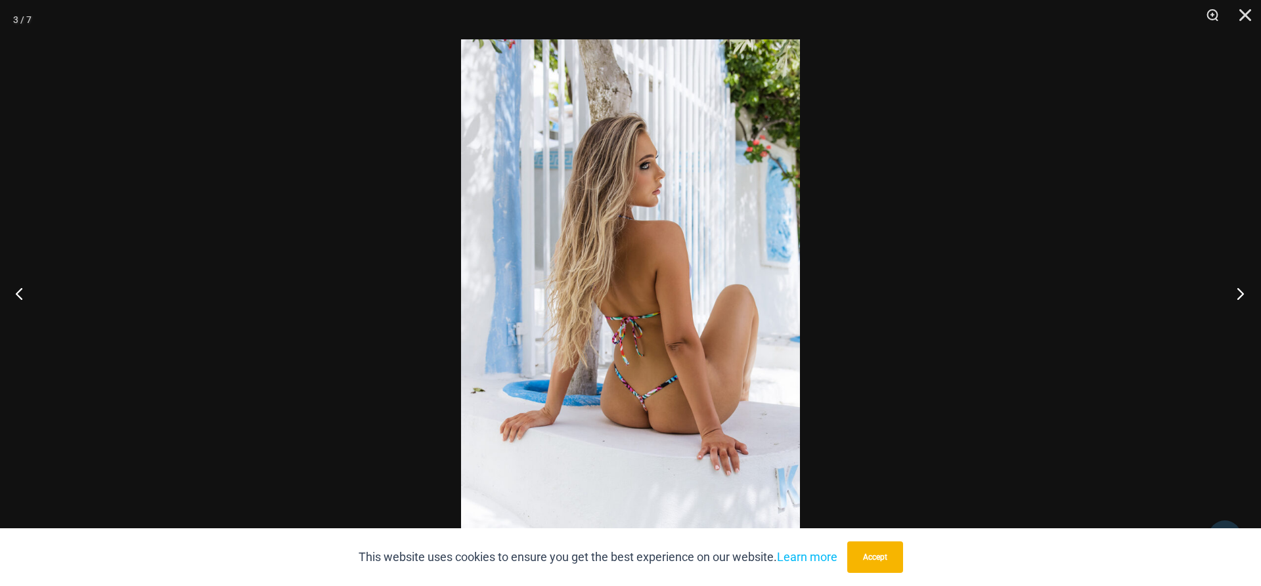
click at [1245, 295] on button "Next" at bounding box center [1235, 294] width 49 height 66
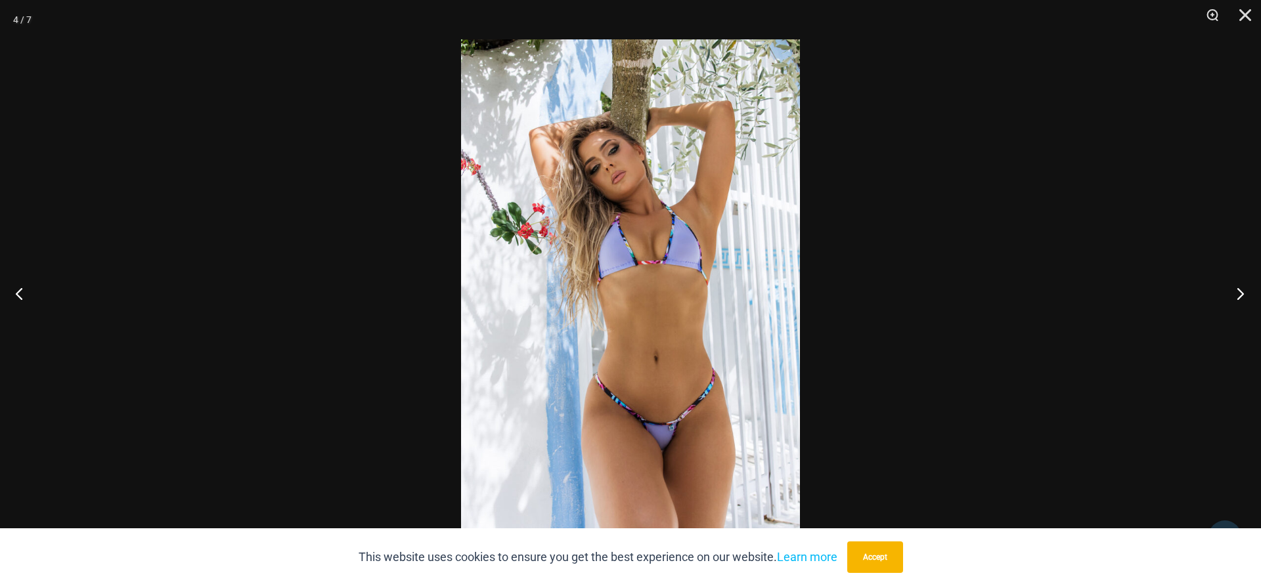
click at [1245, 295] on button "Next" at bounding box center [1235, 294] width 49 height 66
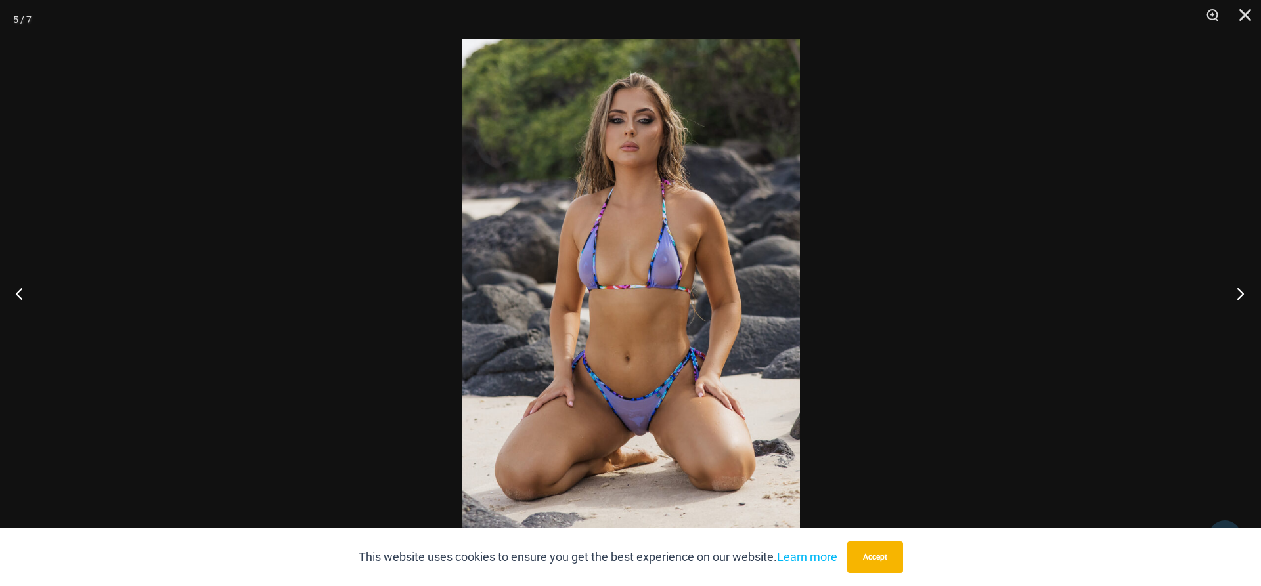
click at [1245, 295] on button "Next" at bounding box center [1235, 294] width 49 height 66
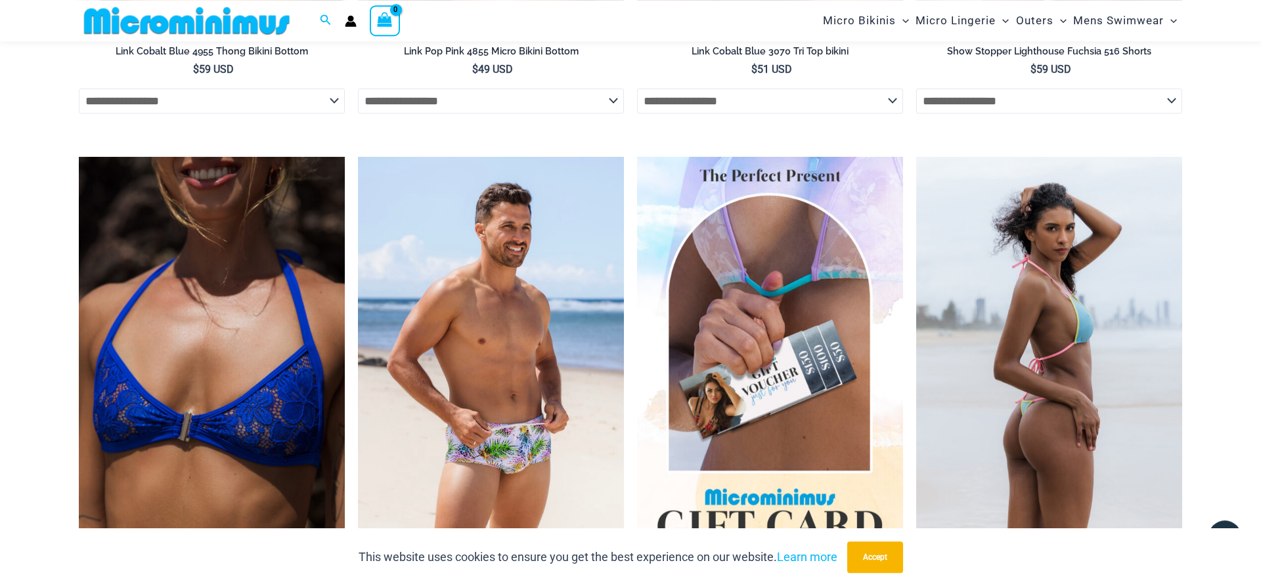
scroll to position [4319, 0]
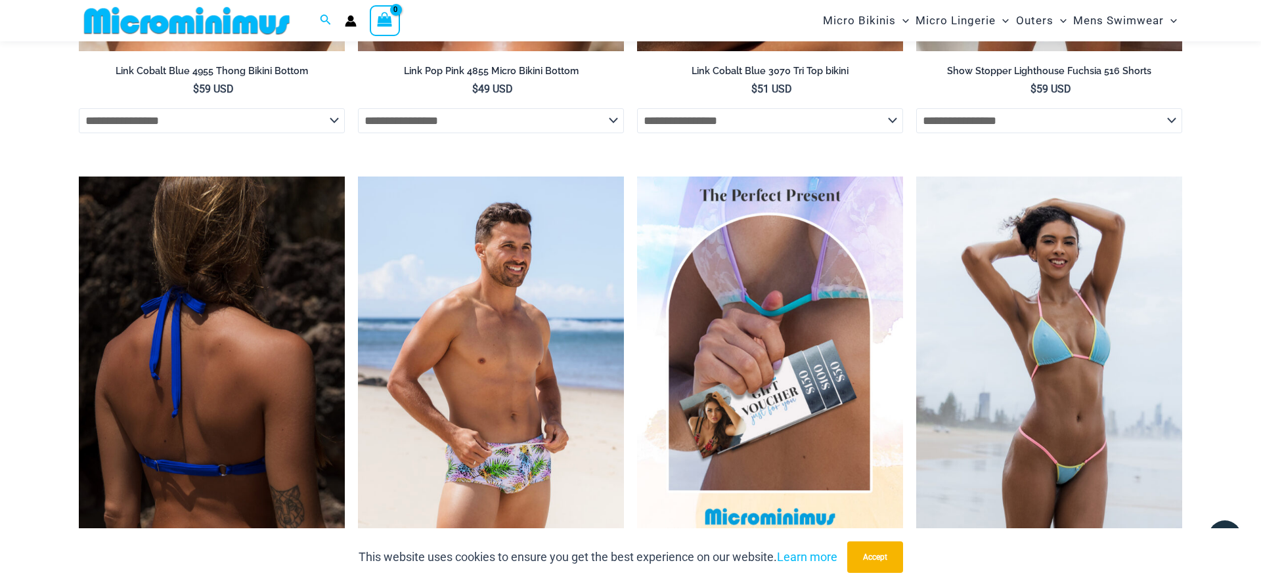
click at [221, 411] on img at bounding box center [212, 376] width 266 height 399
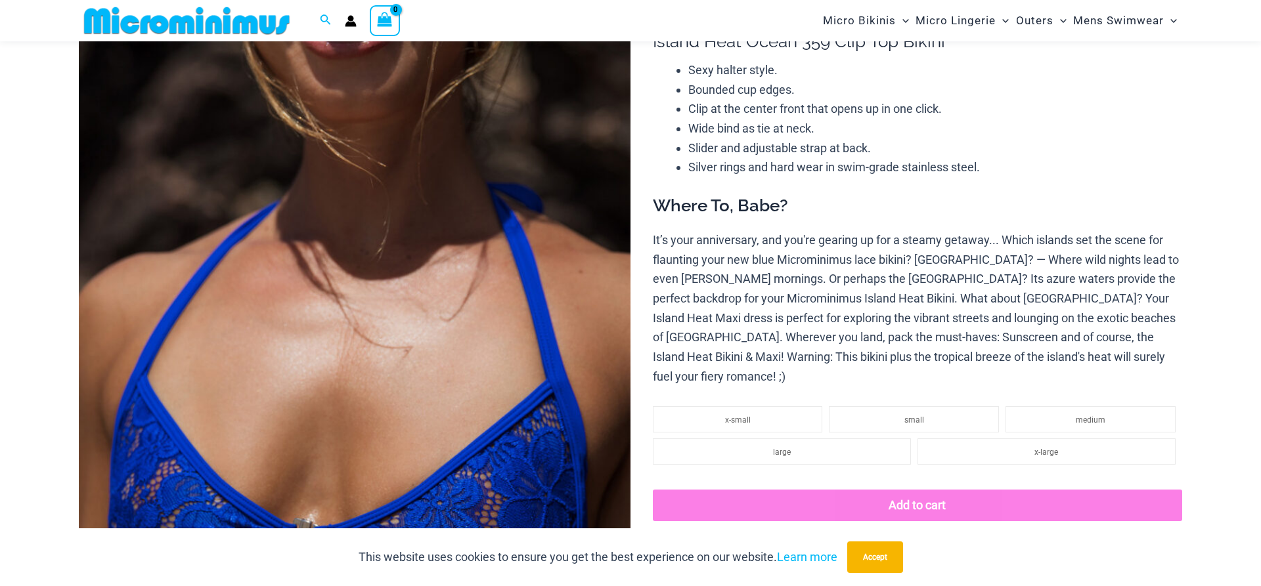
scroll to position [263, 0]
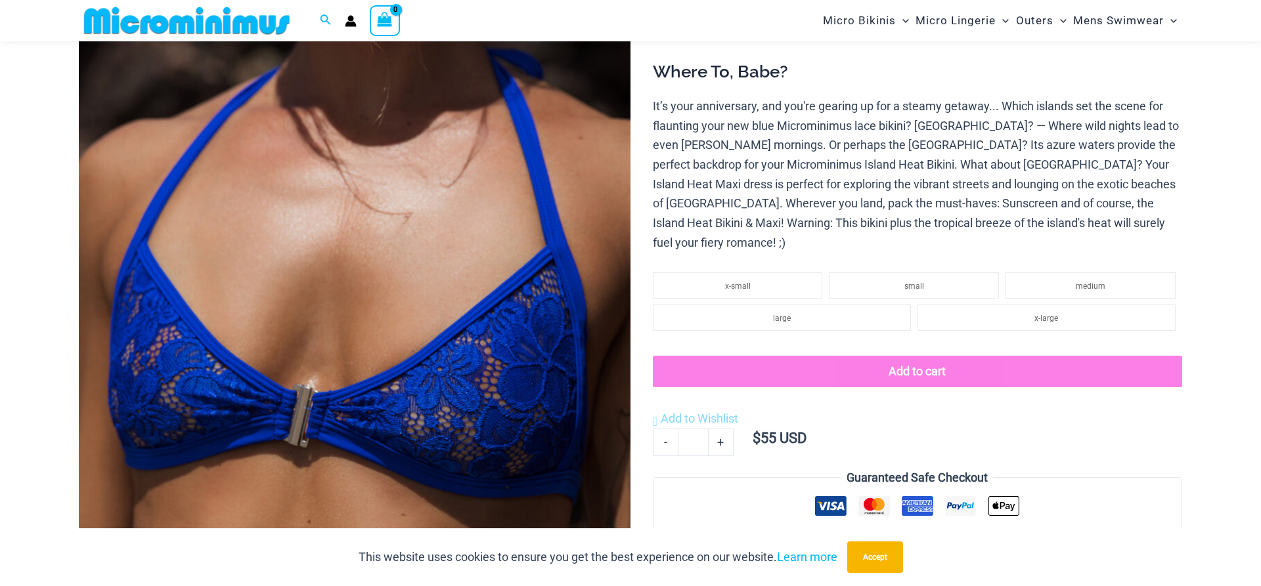
click at [429, 296] on img at bounding box center [355, 270] width 552 height 827
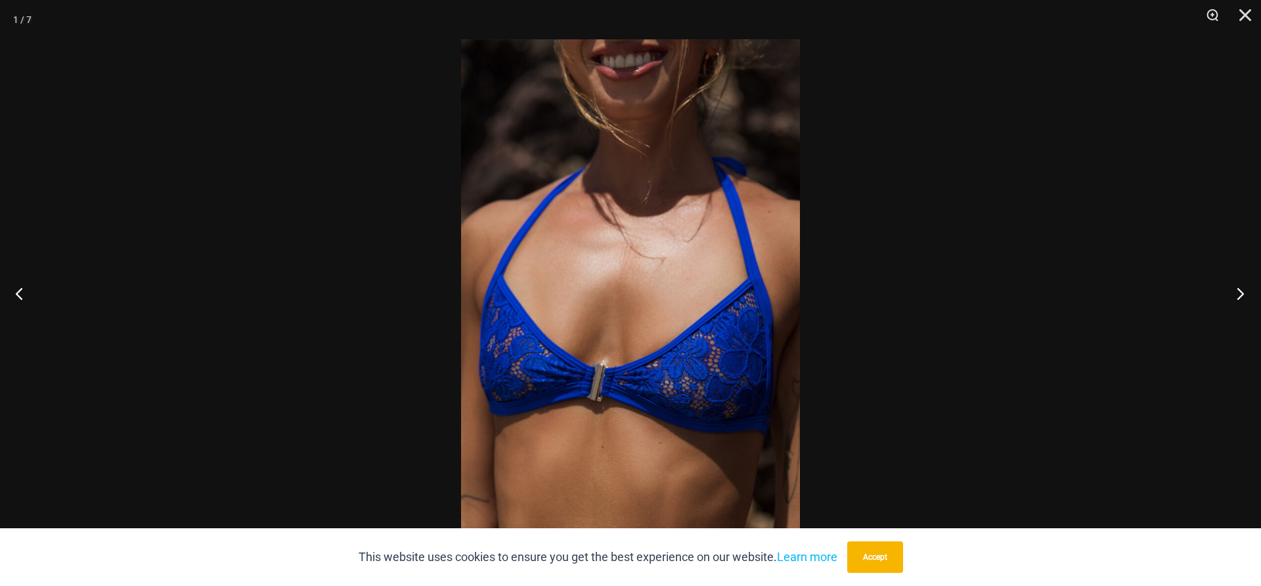
click at [1238, 299] on button "Next" at bounding box center [1235, 294] width 49 height 66
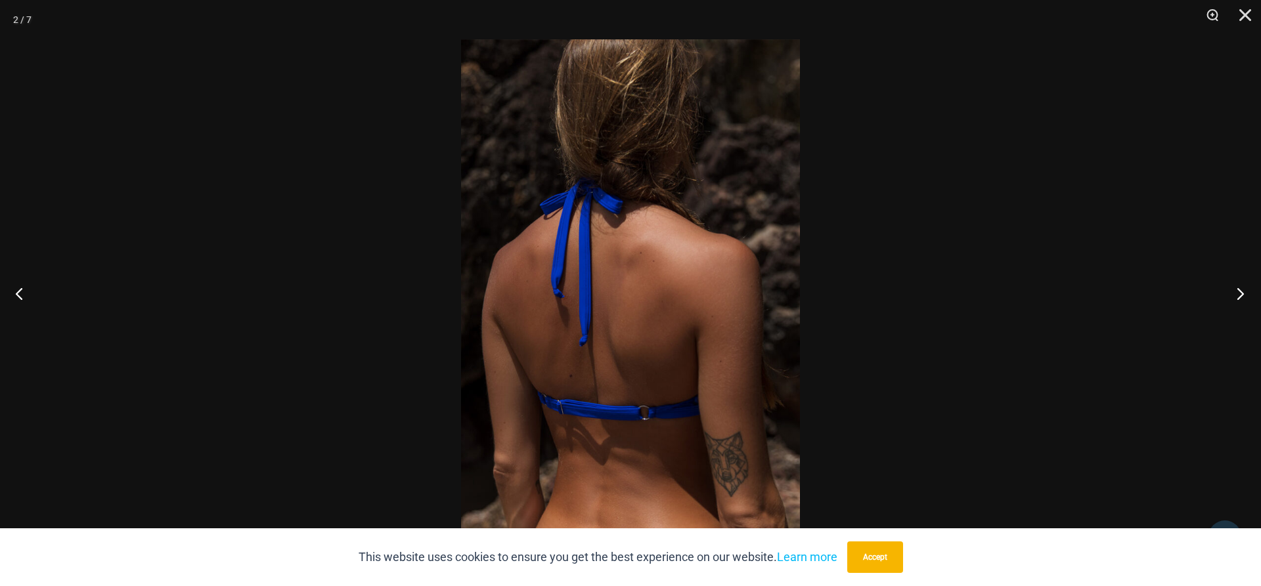
click at [1238, 299] on button "Next" at bounding box center [1235, 294] width 49 height 66
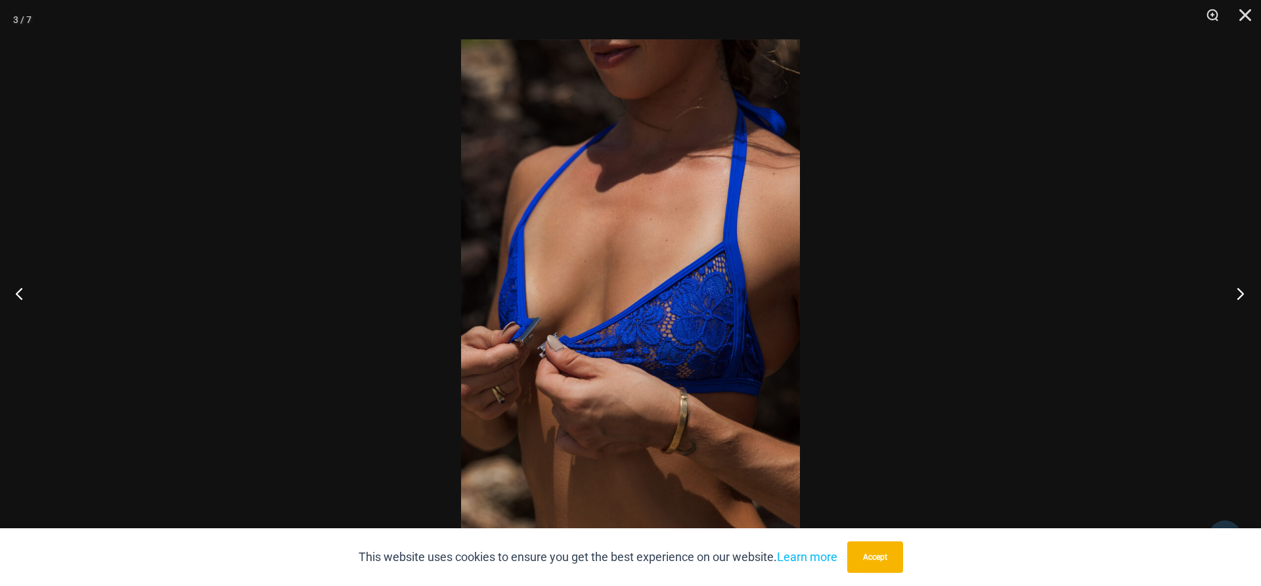
click at [1238, 299] on button "Next" at bounding box center [1235, 294] width 49 height 66
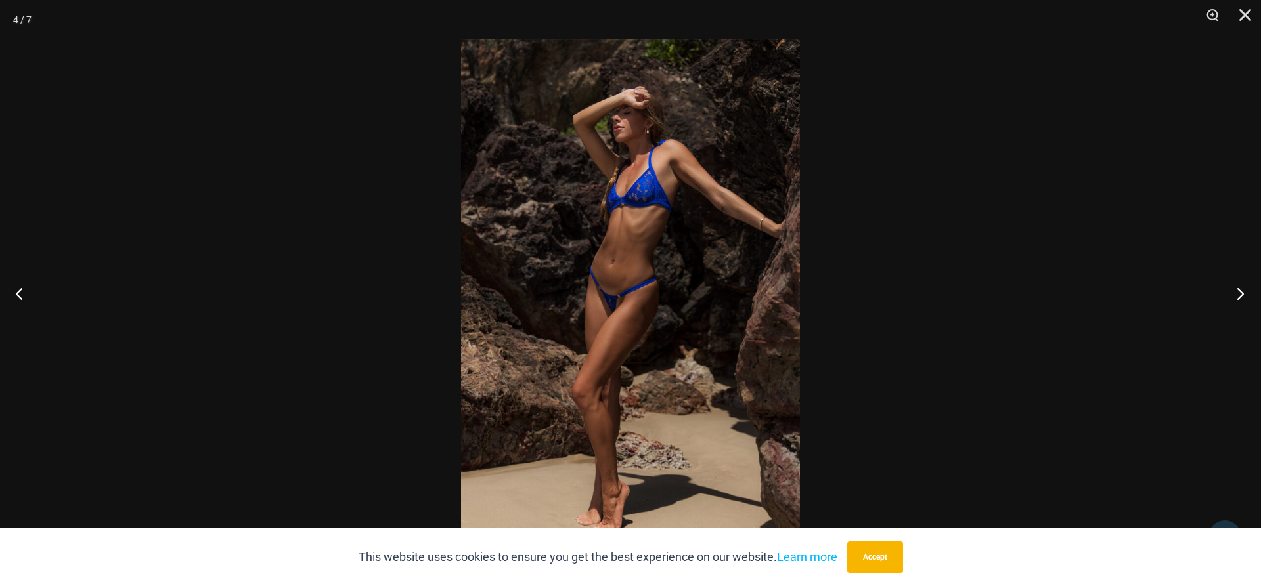
click at [1238, 299] on button "Next" at bounding box center [1235, 294] width 49 height 66
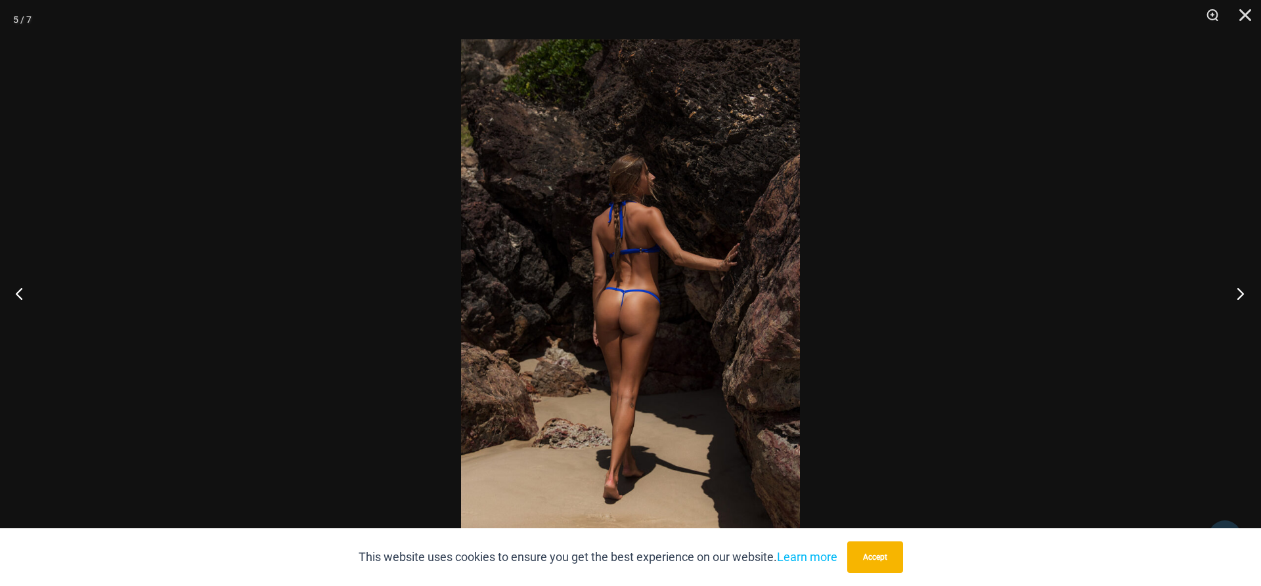
click at [1238, 299] on button "Next" at bounding box center [1235, 294] width 49 height 66
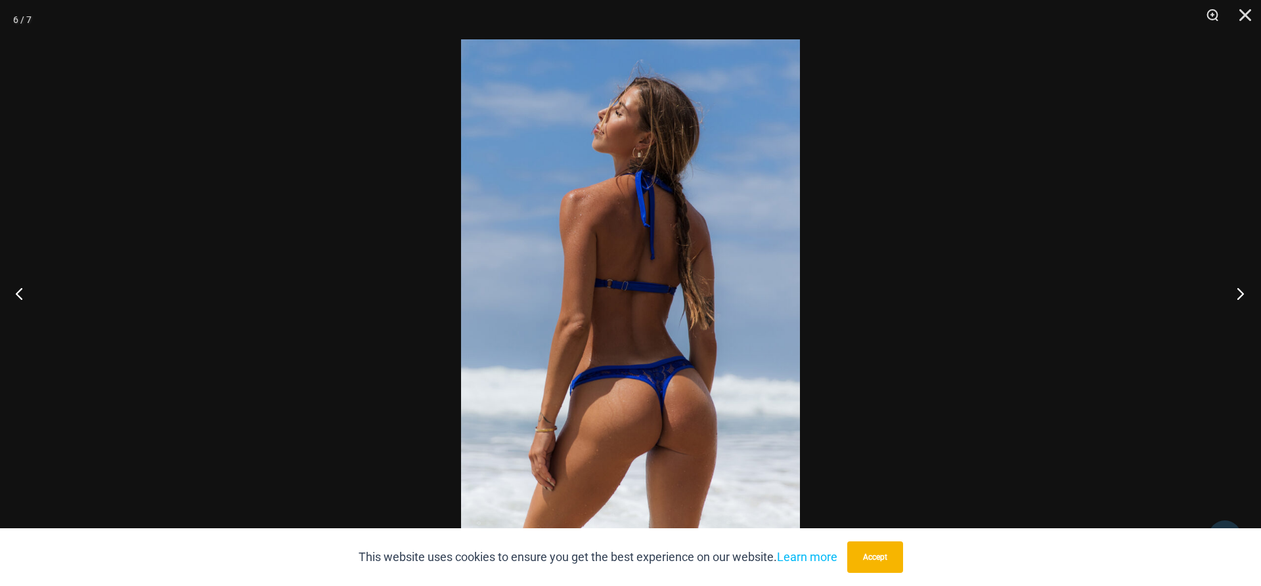
click at [1238, 299] on button "Next" at bounding box center [1235, 294] width 49 height 66
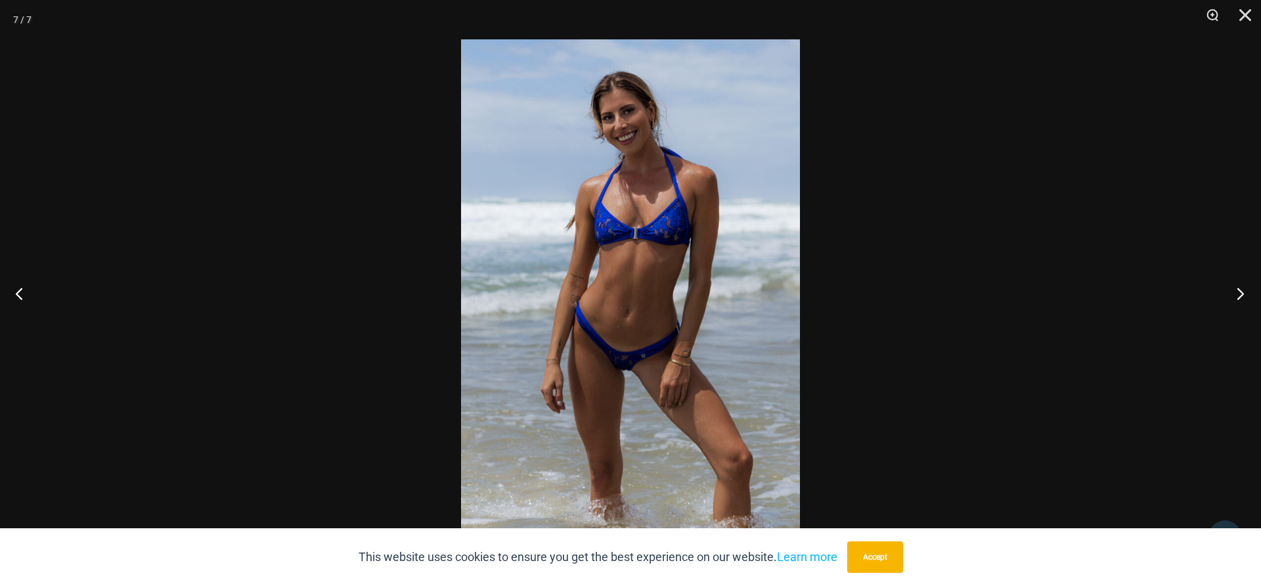
click at [1238, 299] on button "Next" at bounding box center [1235, 294] width 49 height 66
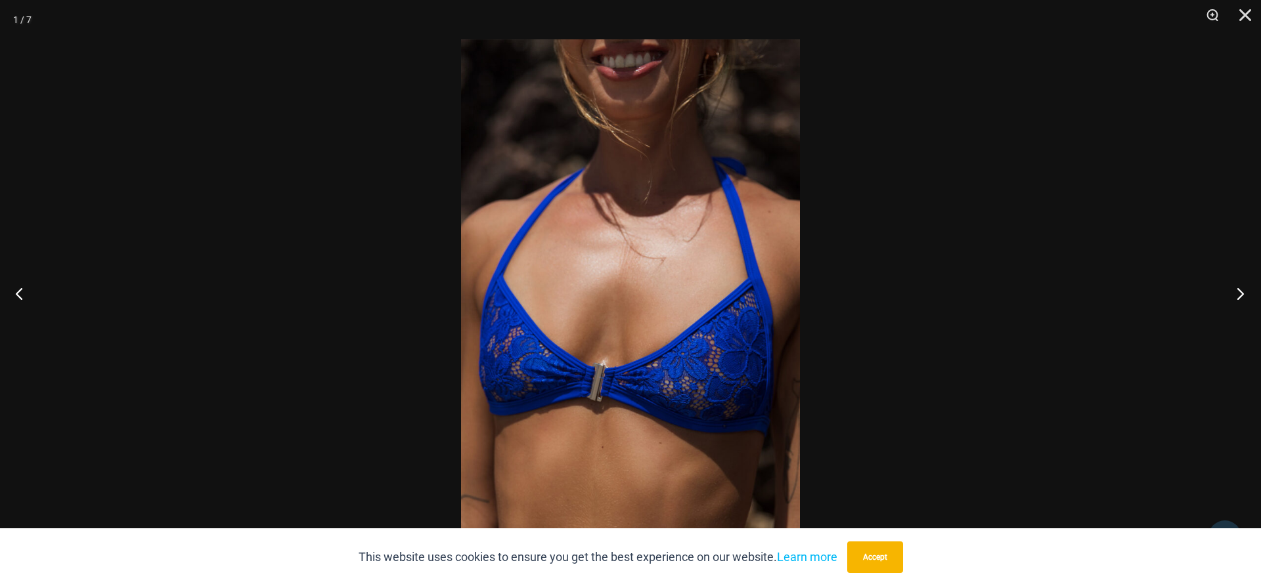
click at [1238, 299] on button "Next" at bounding box center [1235, 294] width 49 height 66
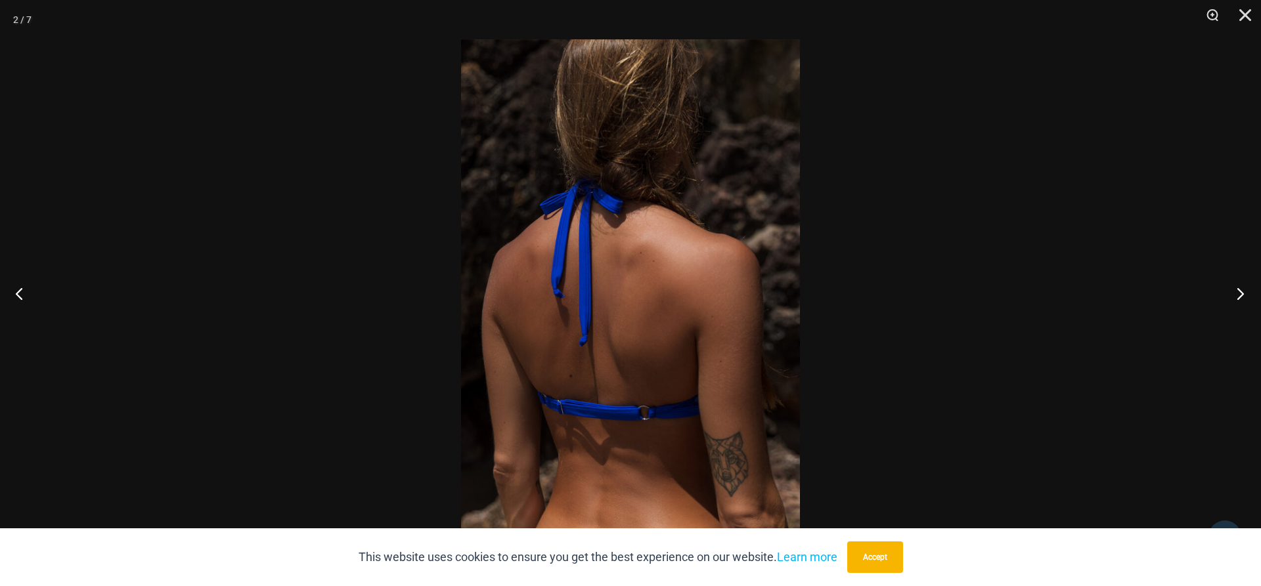
click at [1238, 299] on button "Next" at bounding box center [1235, 294] width 49 height 66
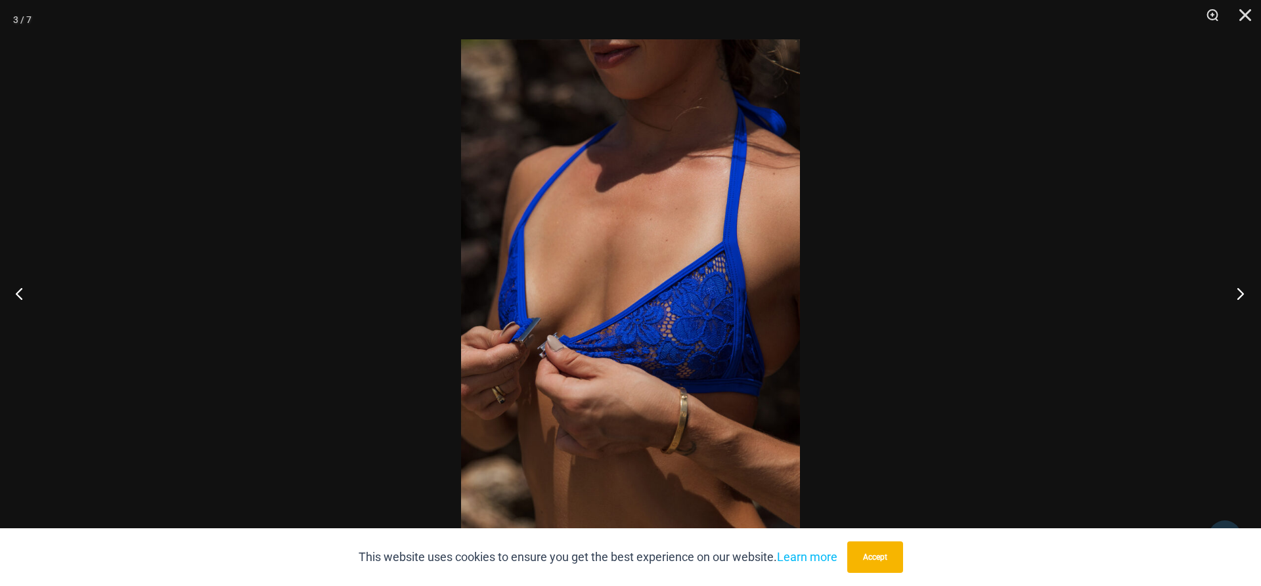
click at [1238, 299] on button "Next" at bounding box center [1235, 294] width 49 height 66
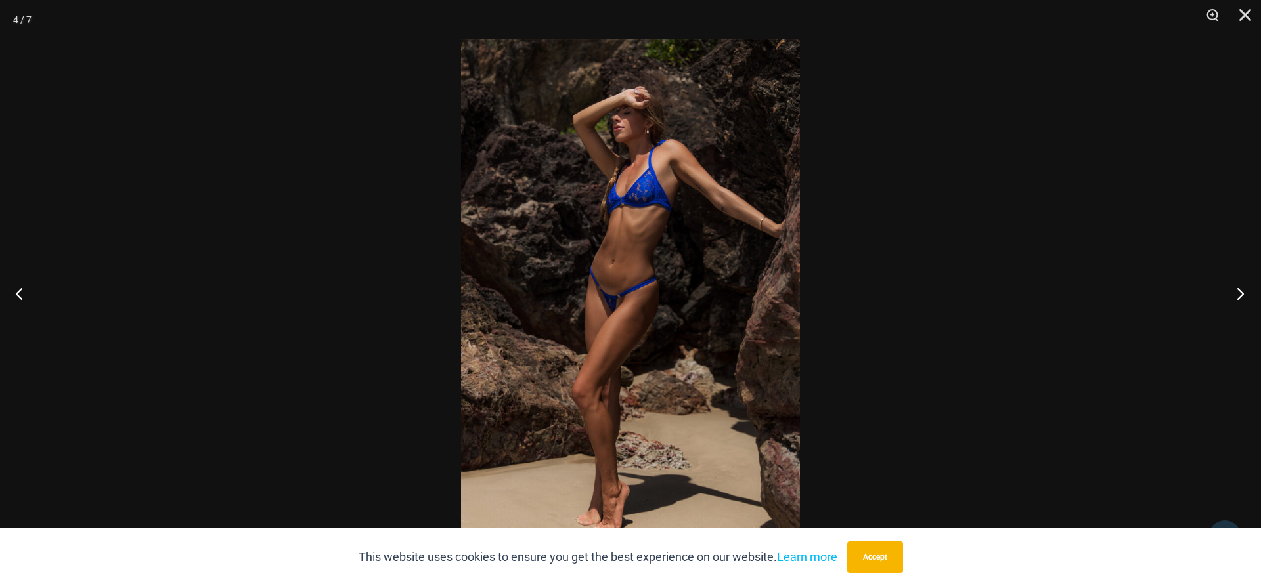
click at [1238, 299] on button "Next" at bounding box center [1235, 294] width 49 height 66
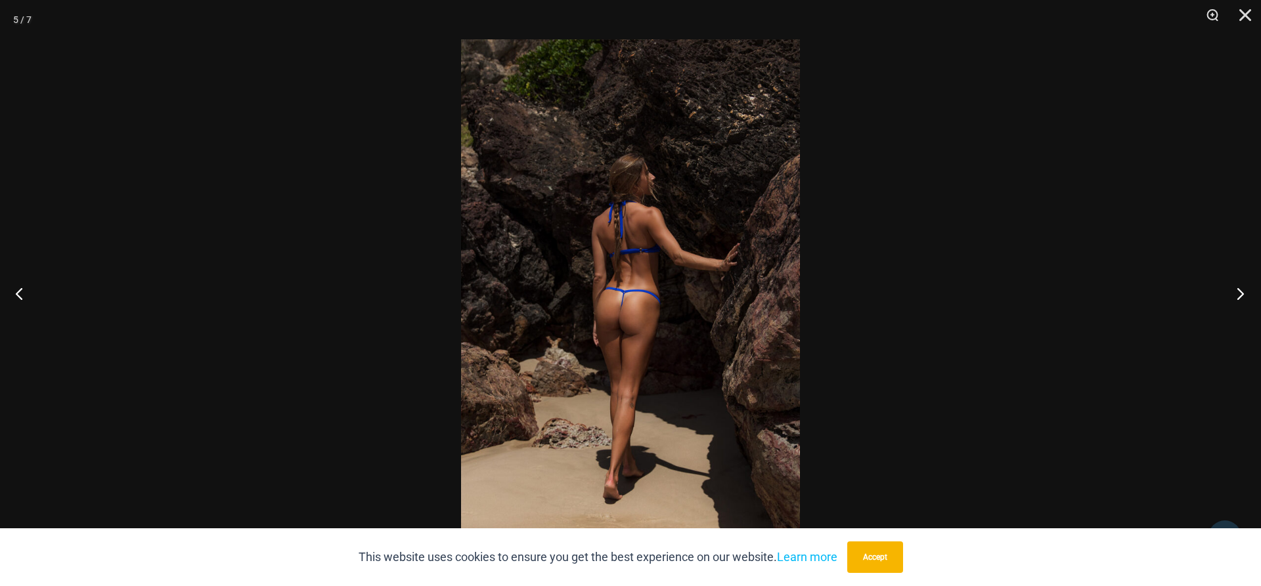
click at [1238, 299] on button "Next" at bounding box center [1235, 294] width 49 height 66
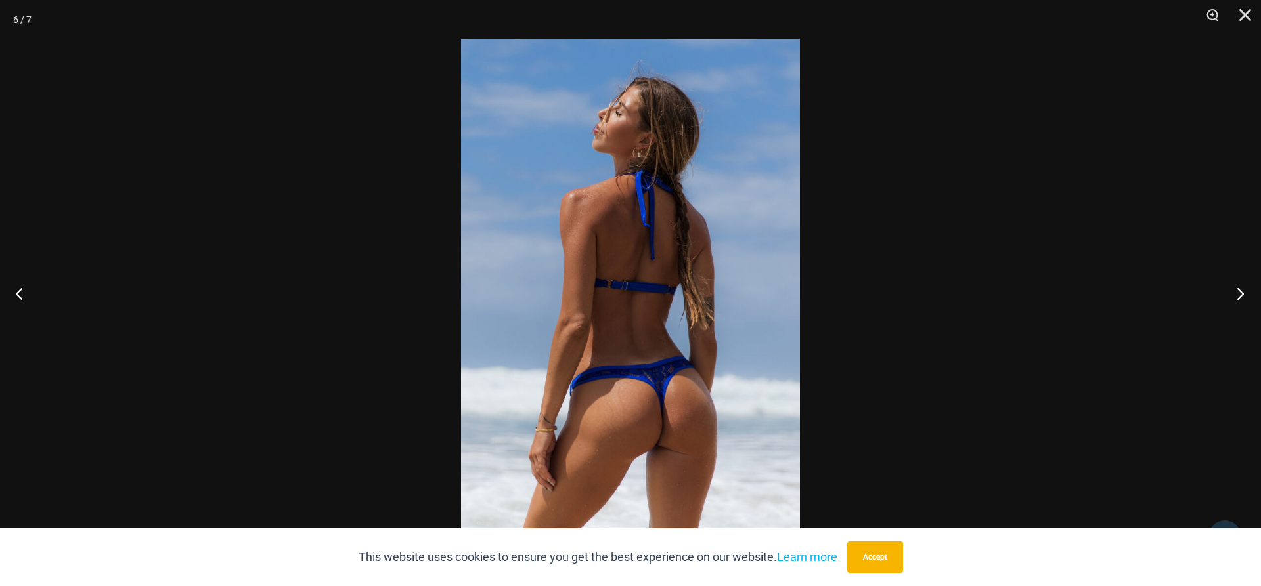
click at [1238, 299] on button "Next" at bounding box center [1235, 294] width 49 height 66
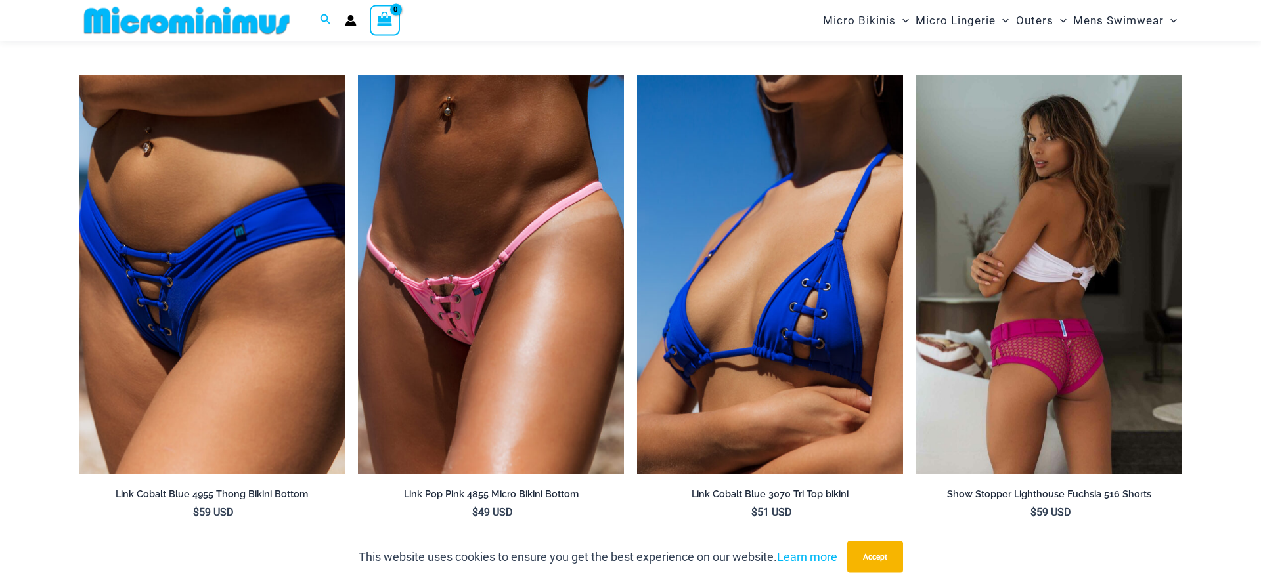
scroll to position [3850, 0]
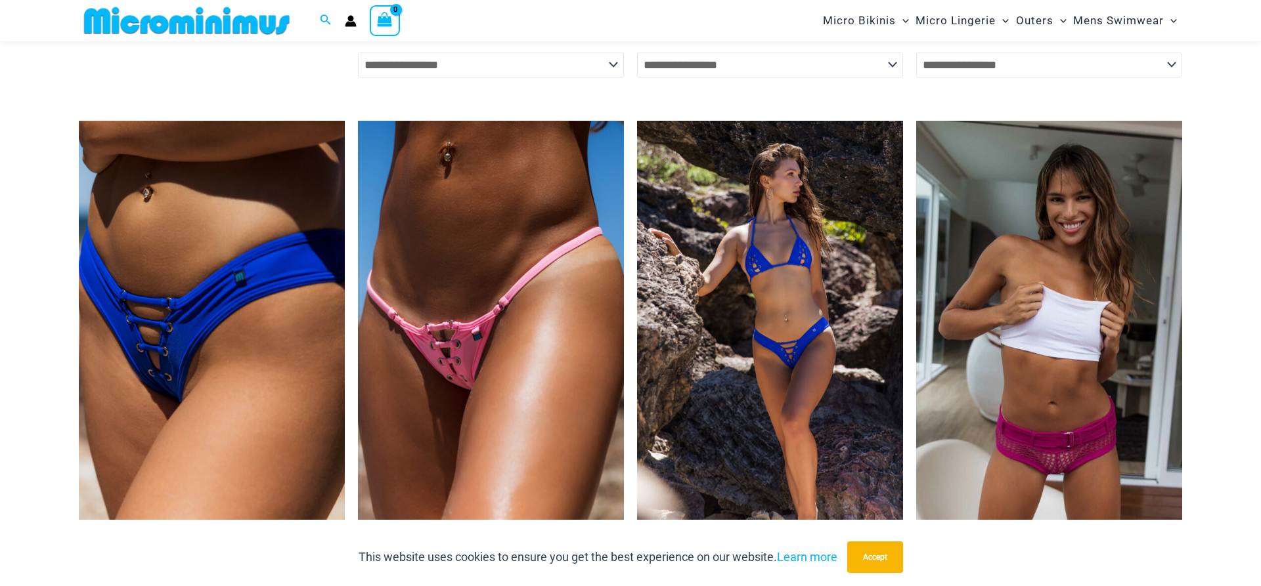
click at [786, 365] on img at bounding box center [770, 320] width 266 height 399
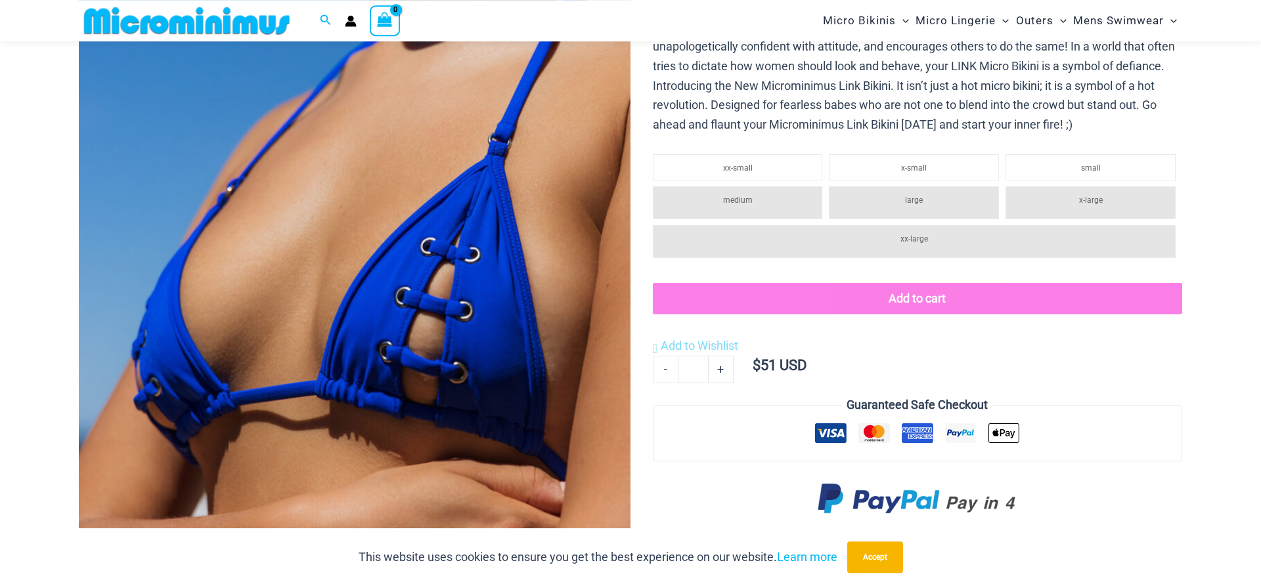
scroll to position [323, 0]
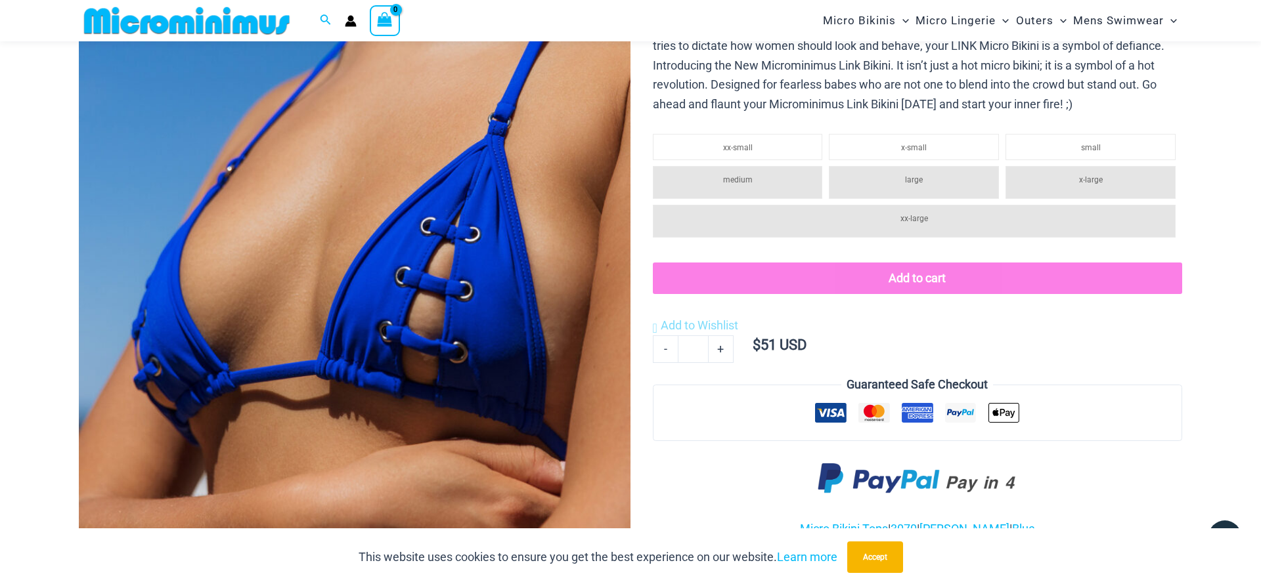
click at [422, 285] on img at bounding box center [355, 209] width 552 height 827
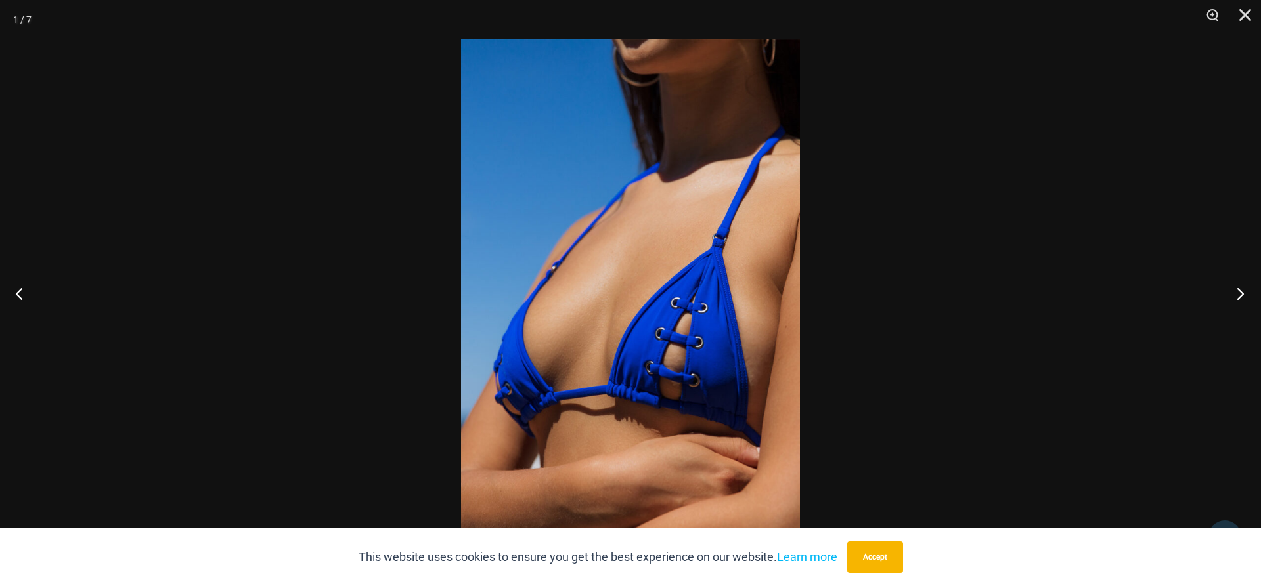
click at [1239, 295] on button "Next" at bounding box center [1235, 294] width 49 height 66
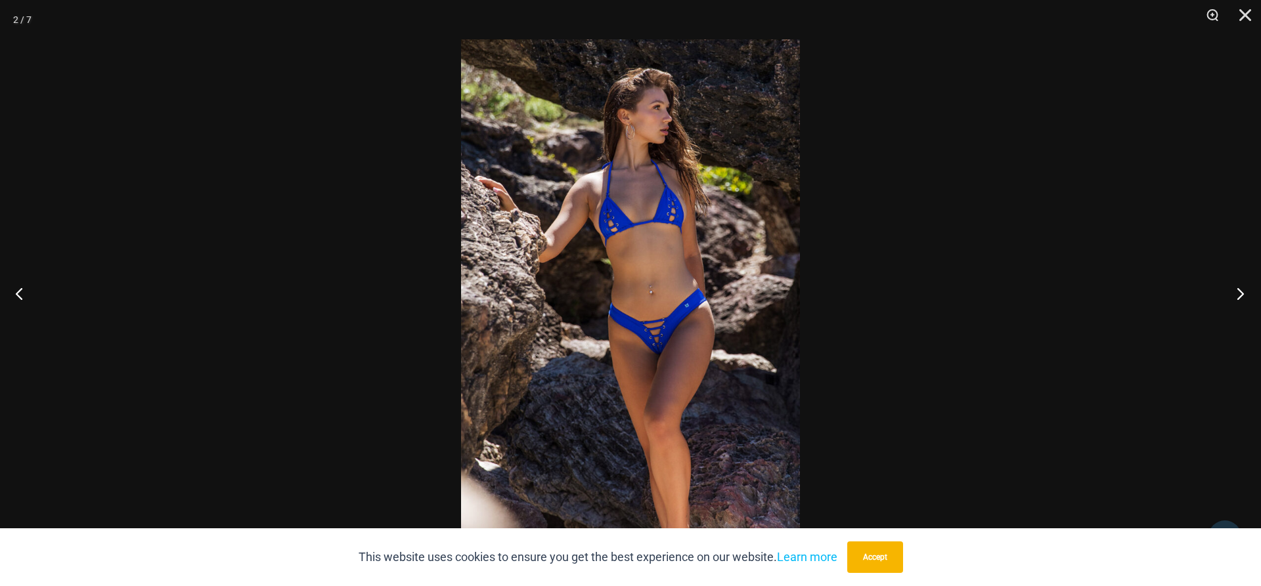
click at [1239, 295] on button "Next" at bounding box center [1235, 294] width 49 height 66
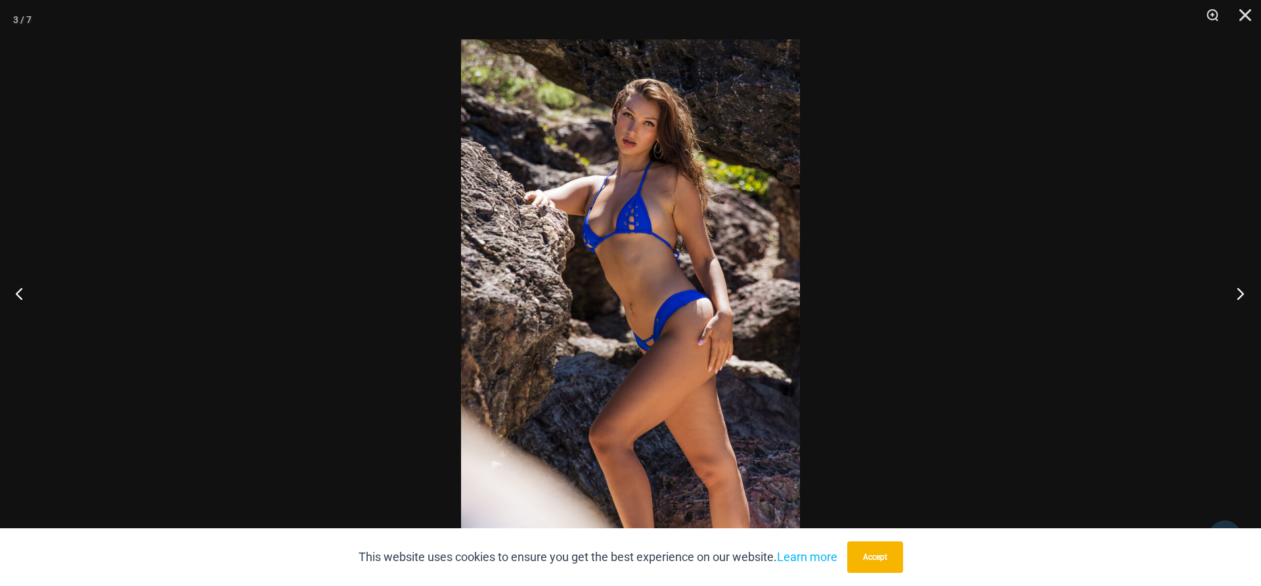
click at [1239, 295] on button "Next" at bounding box center [1235, 294] width 49 height 66
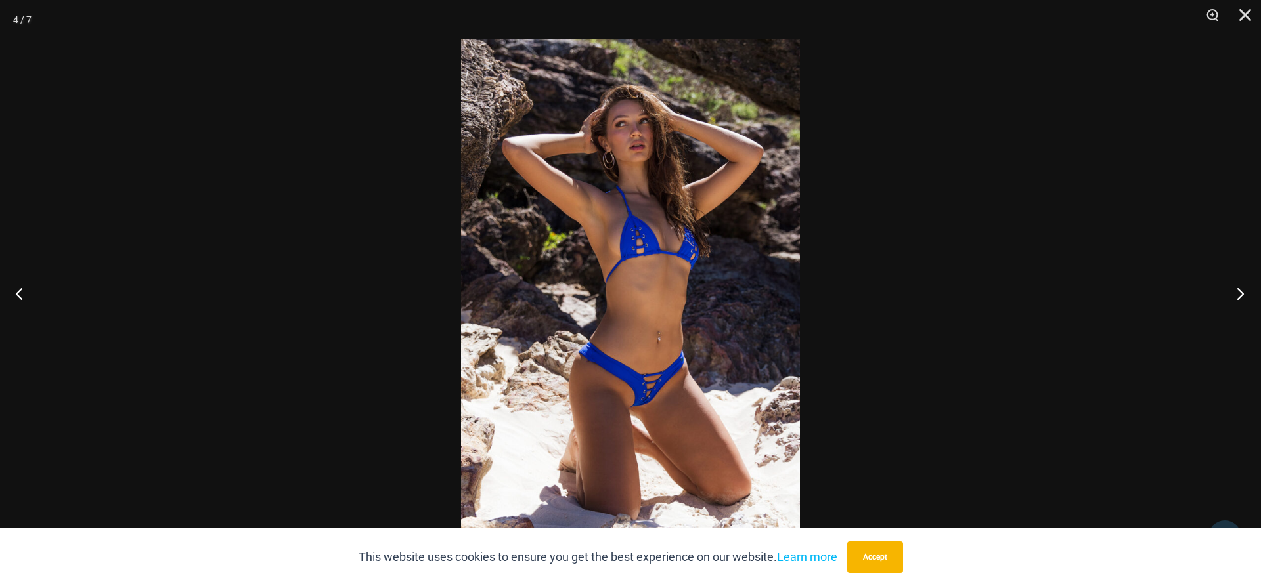
click at [1239, 295] on button "Next" at bounding box center [1235, 294] width 49 height 66
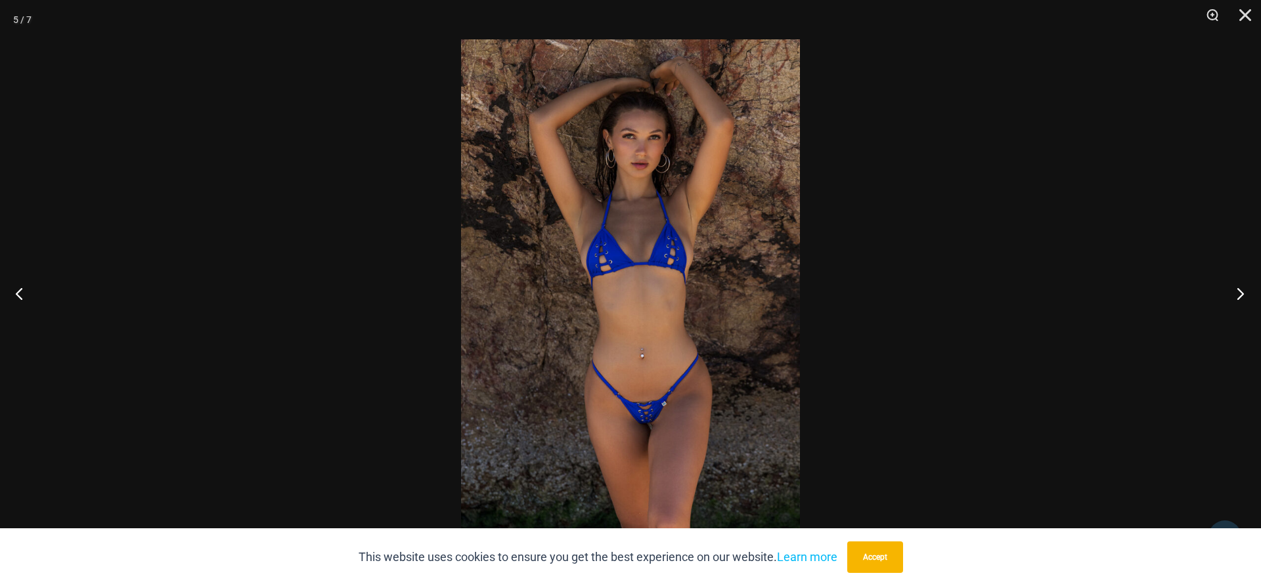
click at [1239, 295] on button "Next" at bounding box center [1235, 294] width 49 height 66
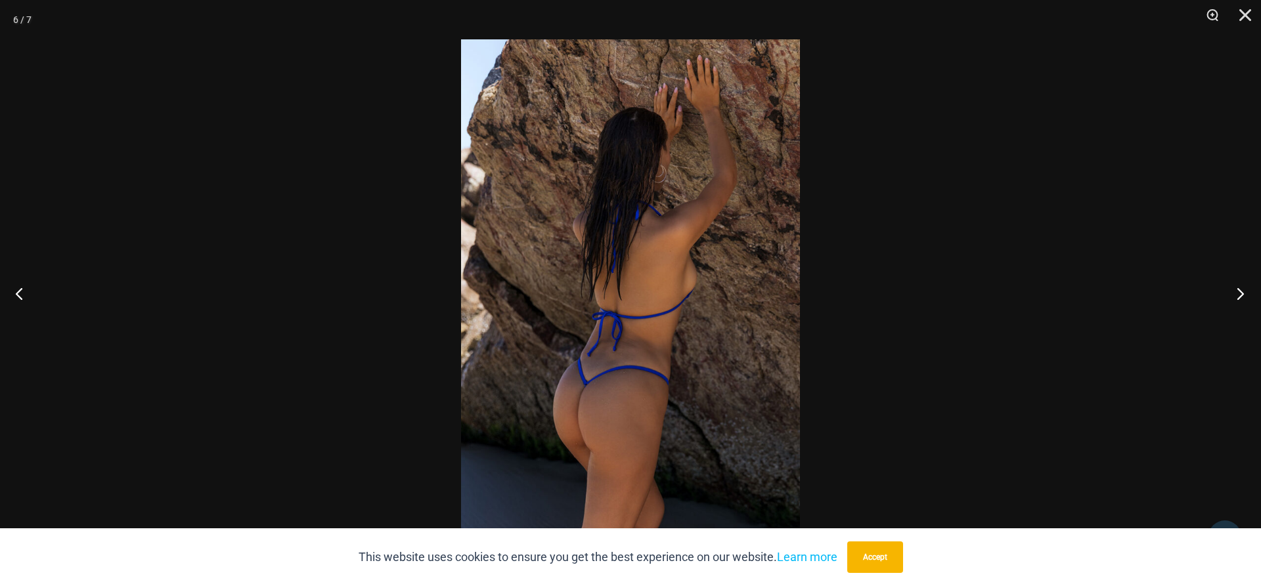
click at [1239, 295] on button "Next" at bounding box center [1235, 294] width 49 height 66
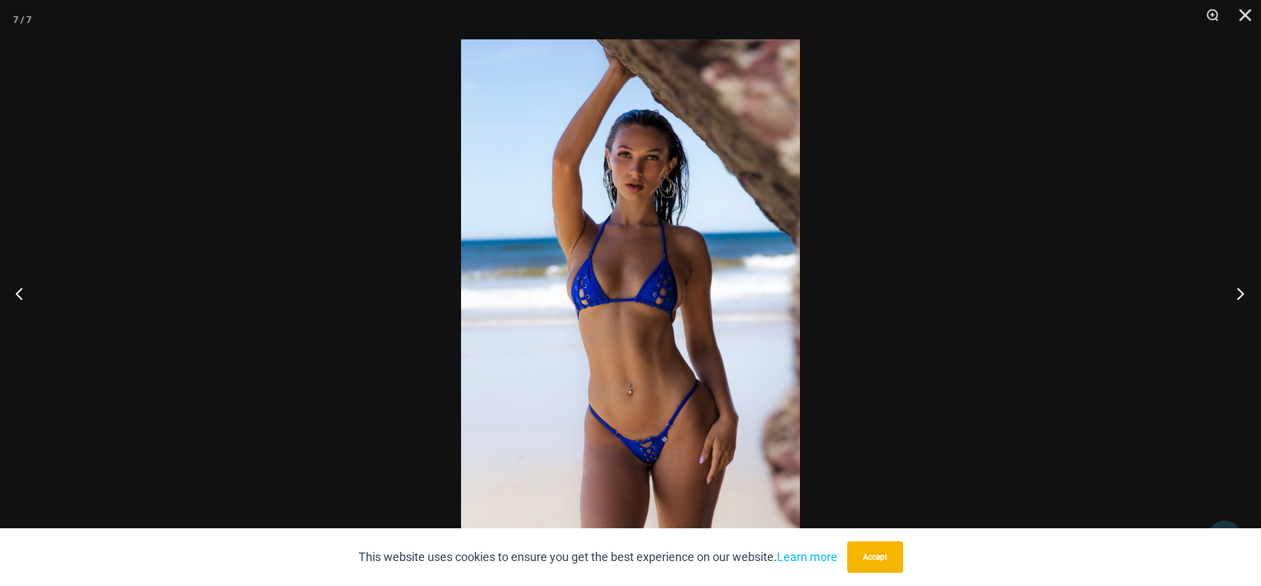
click at [1239, 295] on button "Next" at bounding box center [1235, 294] width 49 height 66
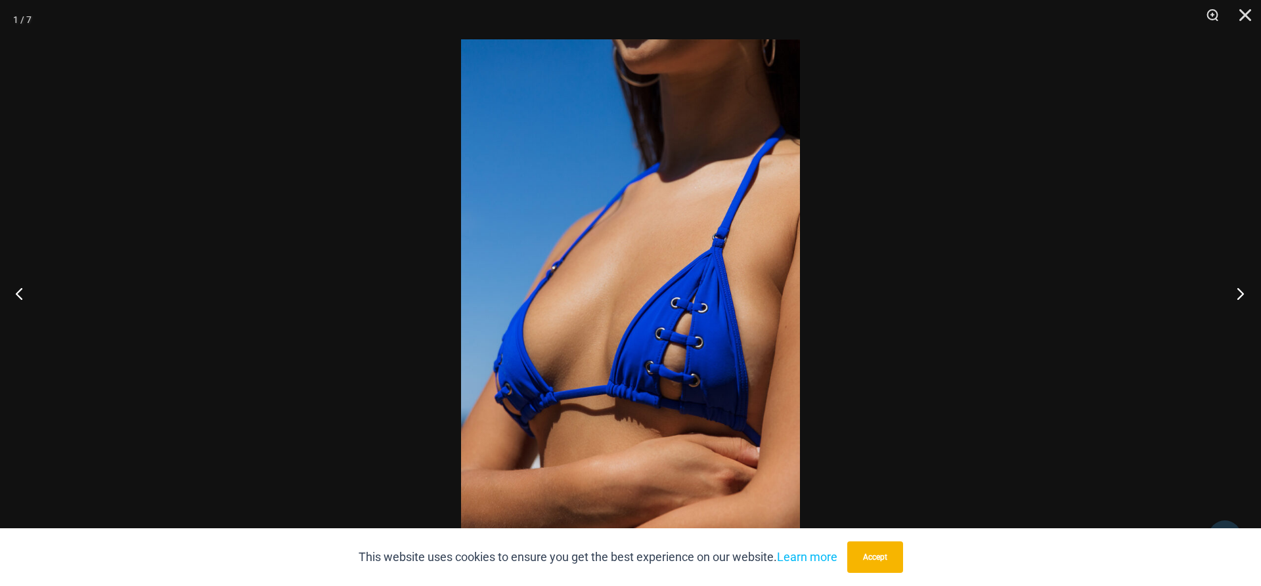
click at [1239, 295] on button "Next" at bounding box center [1235, 294] width 49 height 66
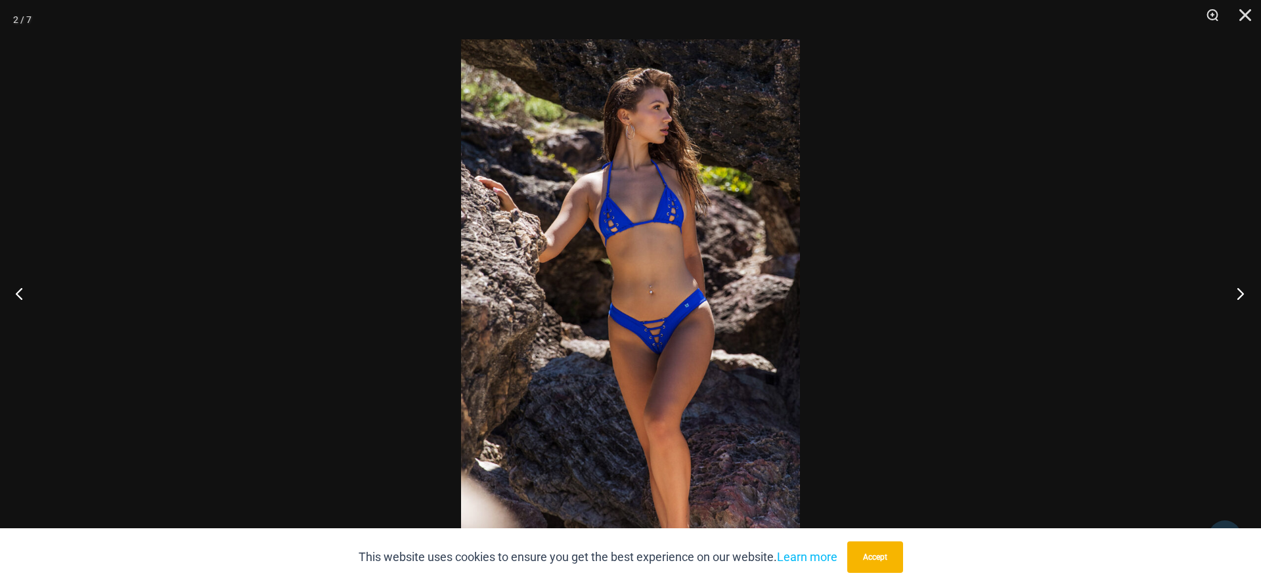
click at [1239, 295] on button "Next" at bounding box center [1235, 294] width 49 height 66
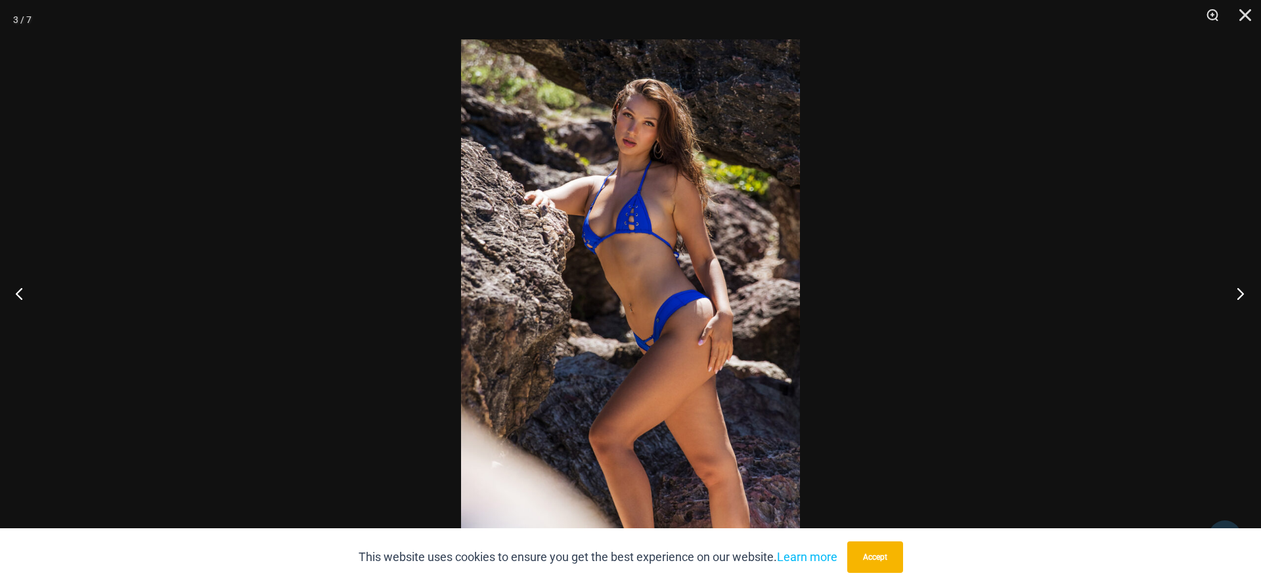
click at [1239, 295] on button "Next" at bounding box center [1235, 294] width 49 height 66
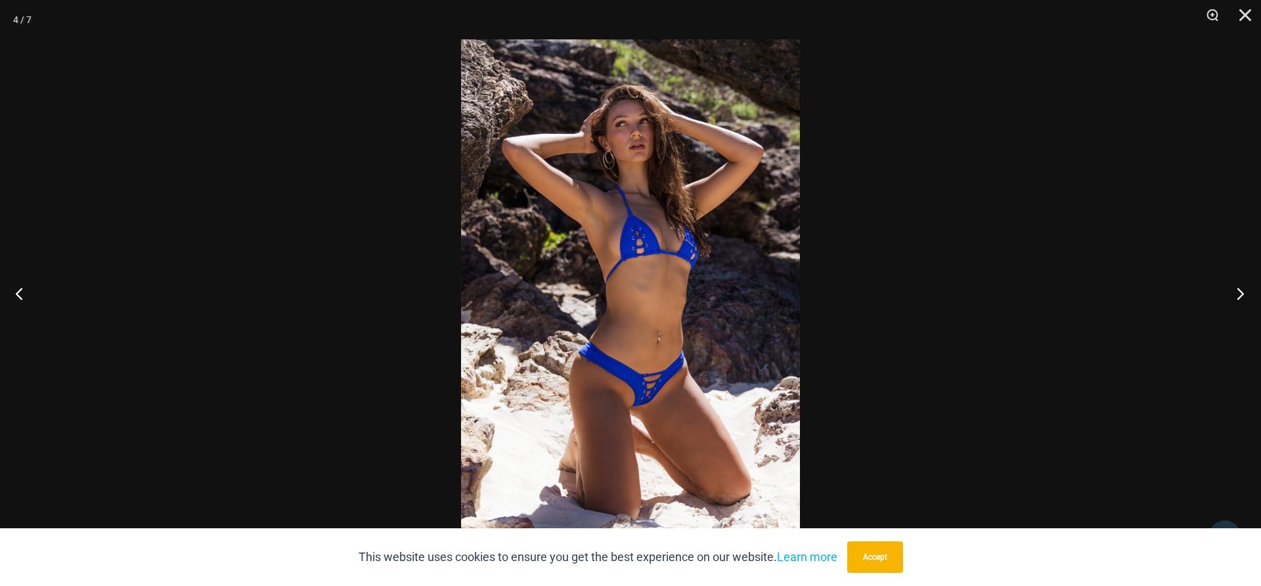
click at [1239, 295] on button "Next" at bounding box center [1235, 294] width 49 height 66
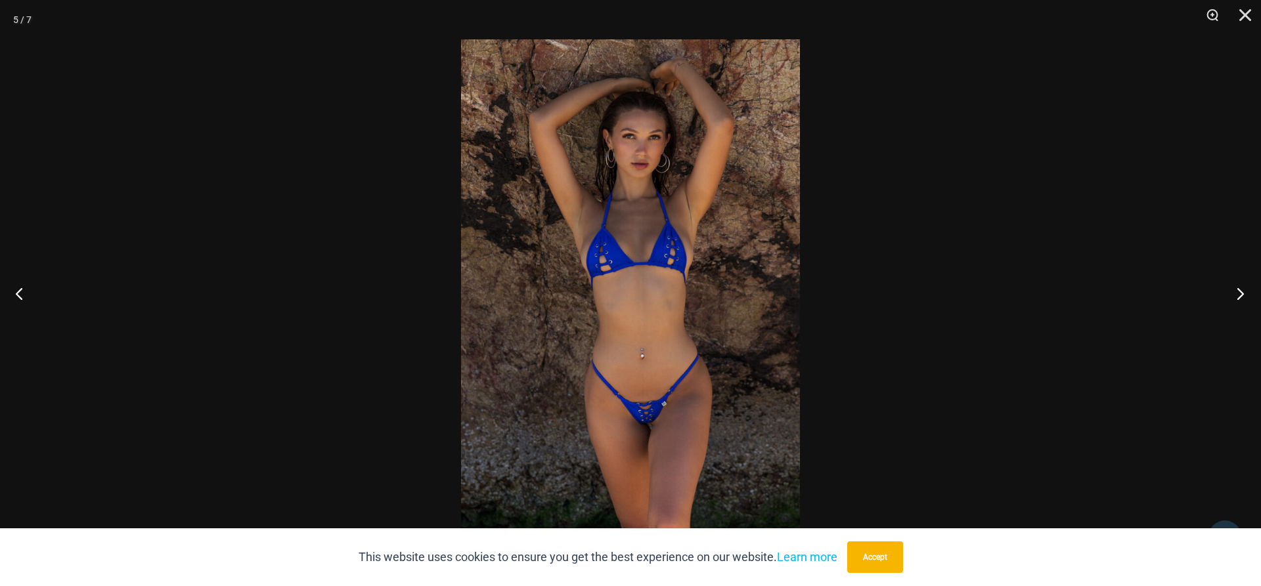
click at [1239, 295] on button "Next" at bounding box center [1235, 294] width 49 height 66
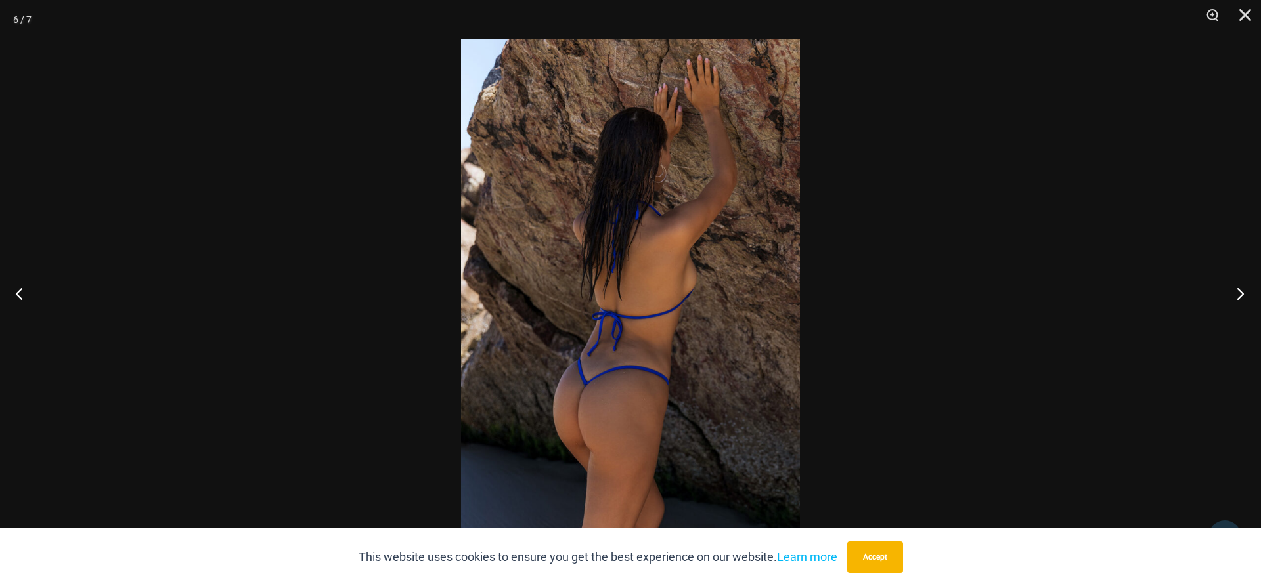
click at [1239, 295] on button "Next" at bounding box center [1235, 294] width 49 height 66
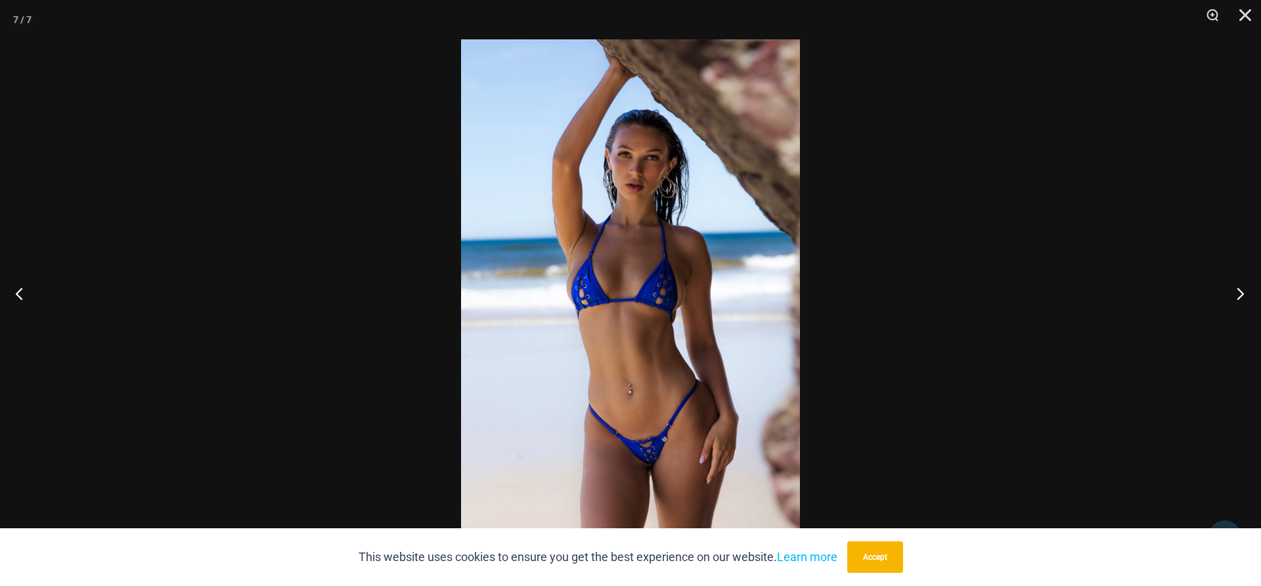
click at [1239, 295] on button "Next" at bounding box center [1235, 294] width 49 height 66
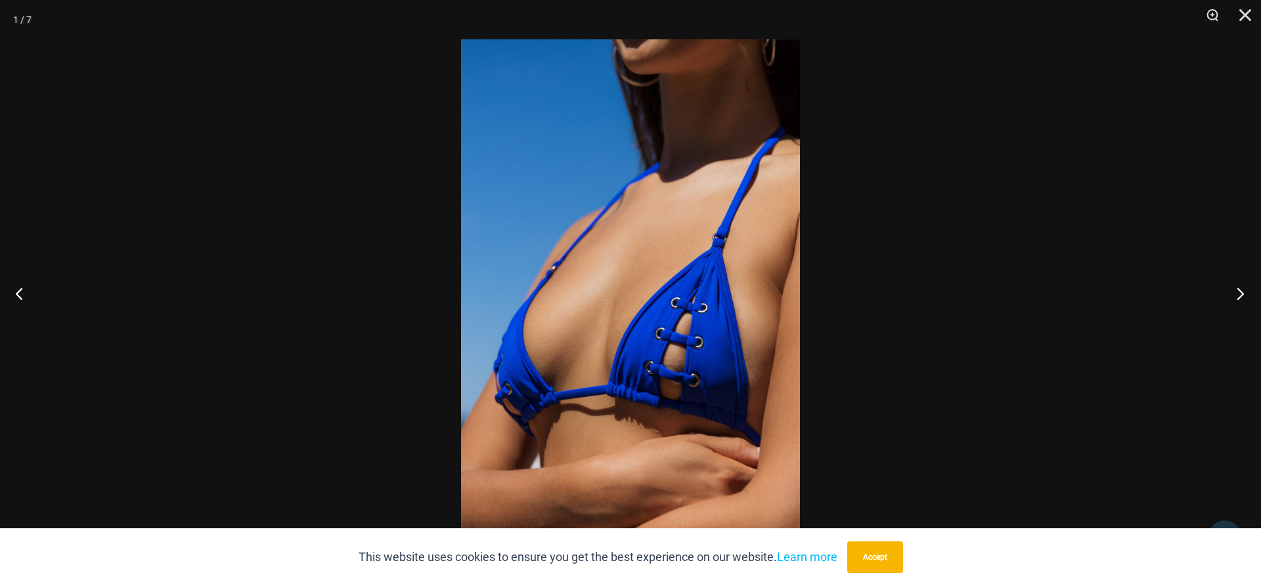
click at [1239, 295] on button "Next" at bounding box center [1235, 294] width 49 height 66
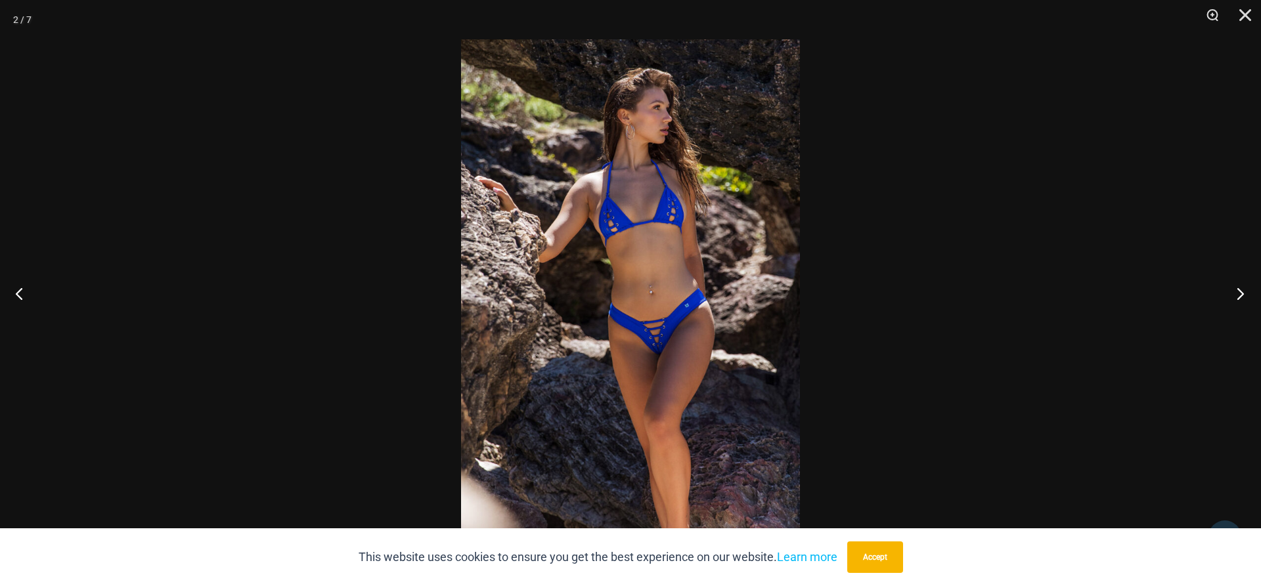
click at [1239, 295] on button "Next" at bounding box center [1235, 294] width 49 height 66
